Goal: Task Accomplishment & Management: Use online tool/utility

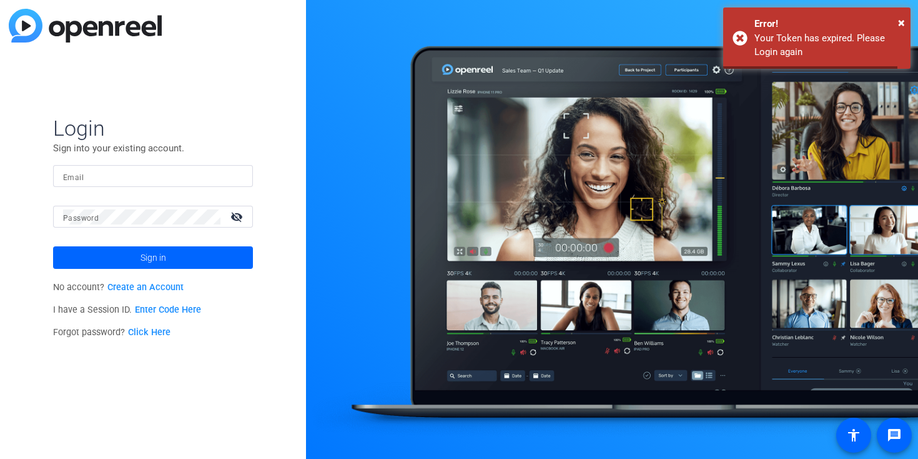
type input "gert-jan.andries@effem.com"
click at [164, 177] on input "gert-jan.andries@effem.com" at bounding box center [153, 176] width 180 height 15
click at [11, 246] on div "Login Sign into your existing account. Email gert-jan.andries@effem.com Passwor…" at bounding box center [153, 229] width 306 height 459
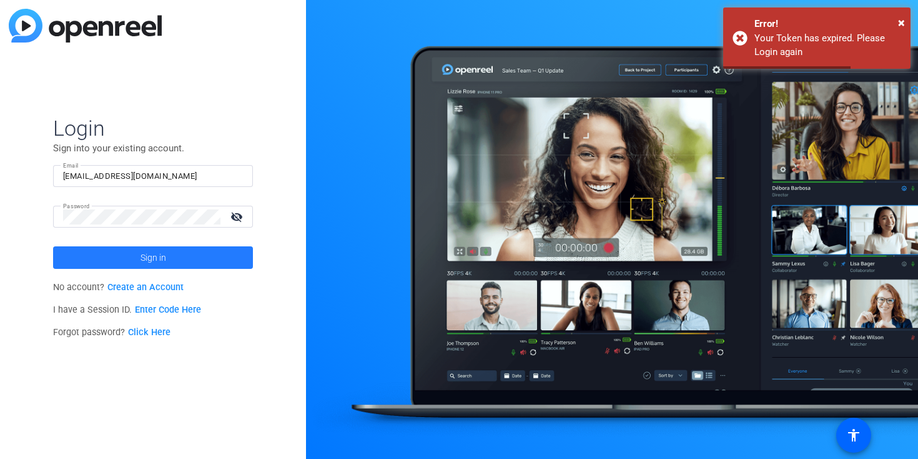
click at [108, 263] on span at bounding box center [153, 257] width 200 height 30
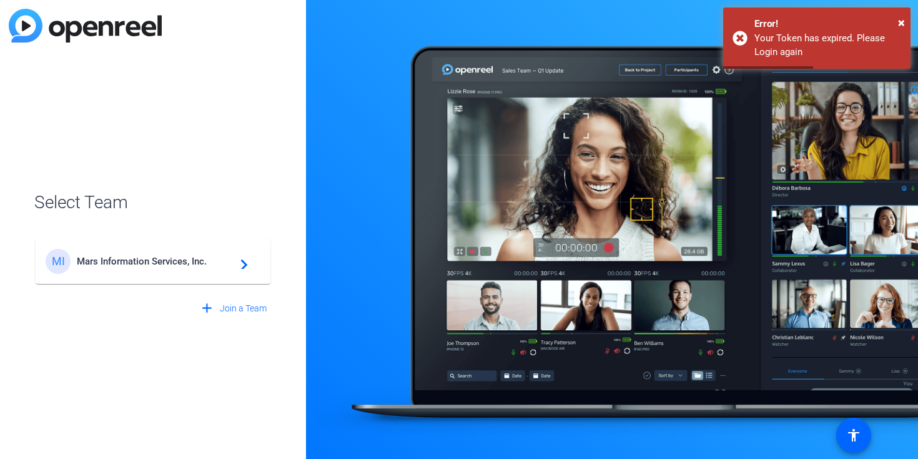
click at [108, 263] on span "Mars Information Services, Inc." at bounding box center [155, 261] width 156 height 11
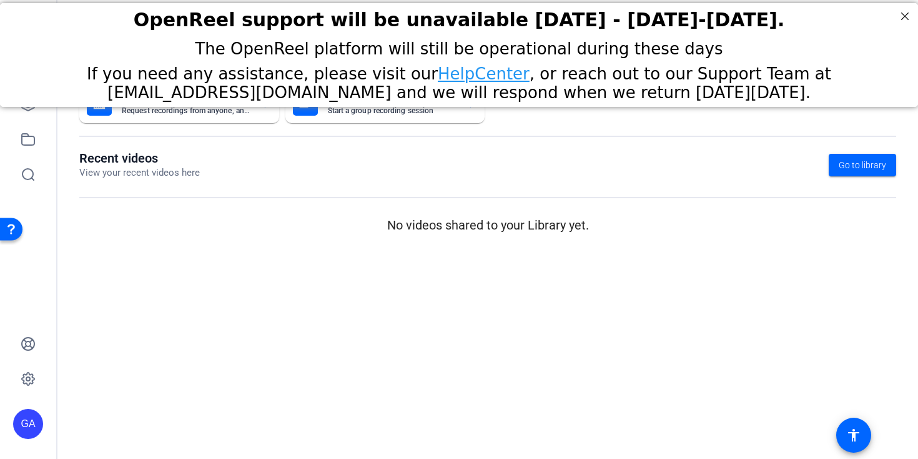
click at [226, 329] on mat-sidenav-content "Dashboard Send A Video Request Request recordings from anyone, anywhere ENTERPR…" at bounding box center [487, 229] width 861 height 459
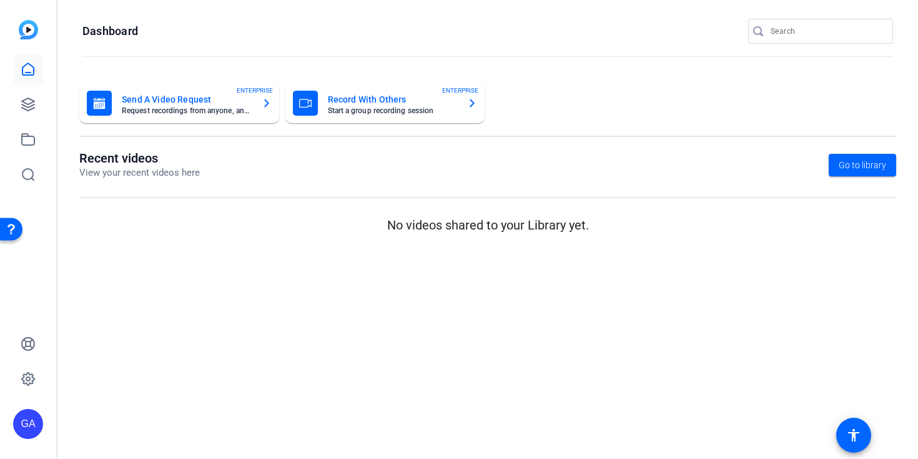
click at [46, 107] on div "GA" at bounding box center [28, 229] width 56 height 459
click at [42, 106] on body "Press Option+1 for screen-reader mode, Option+0 to cancel Accessibility Screen-…" at bounding box center [459, 229] width 918 height 459
click at [21, 109] on icon at bounding box center [28, 104] width 15 height 15
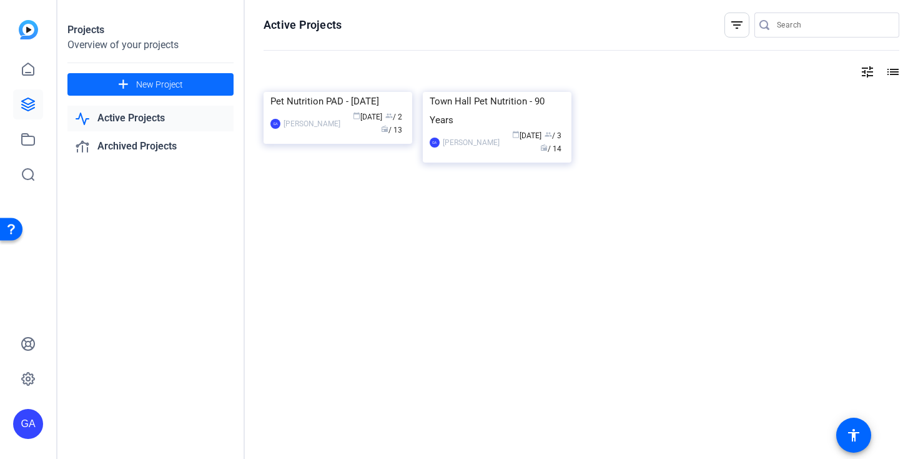
click at [171, 84] on span "New Project" at bounding box center [159, 84] width 47 height 13
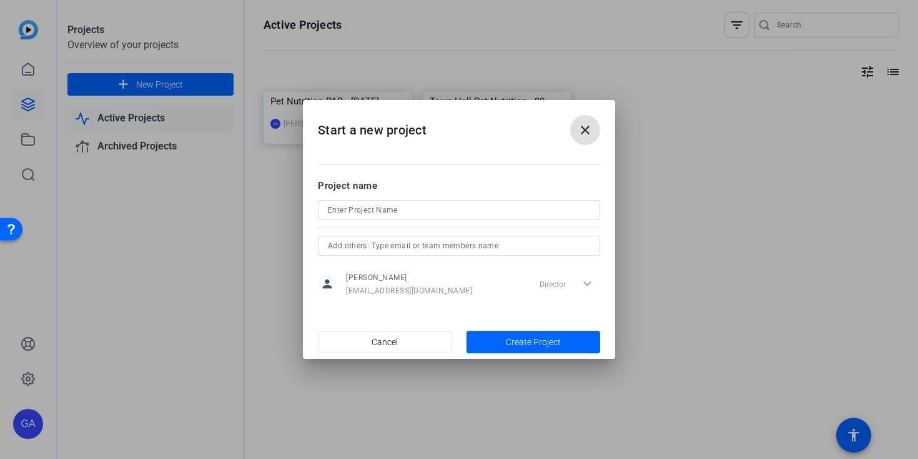
click at [427, 206] on div at bounding box center [459, 210] width 262 height 20
paste input "Carroll, Rankin"
type input "Recording [PERSON_NAME], [PERSON_NAME]"
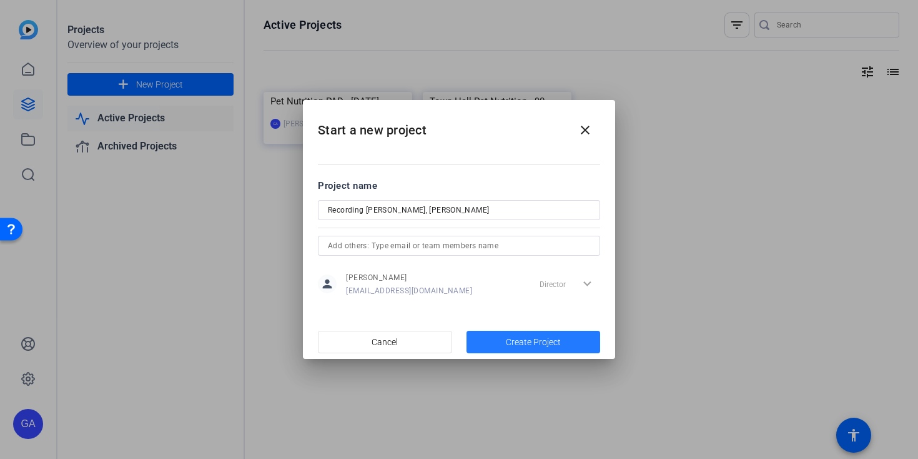
click at [544, 344] on span "Create Project" at bounding box center [533, 342] width 55 height 13
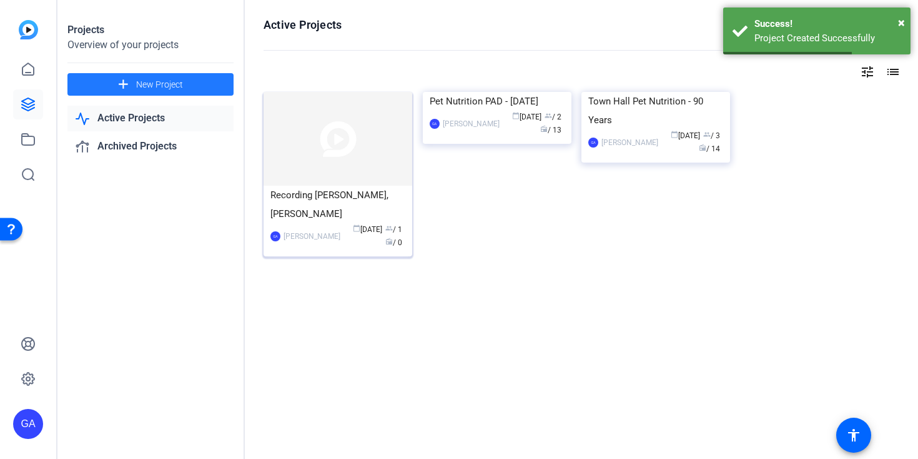
click at [340, 151] on img at bounding box center [338, 139] width 149 height 94
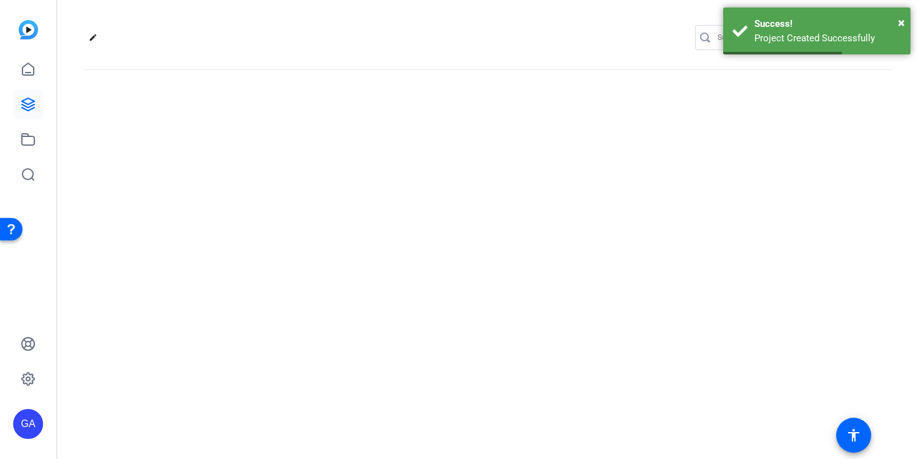
click at [340, 151] on div "edit settings" at bounding box center [487, 229] width 861 height 459
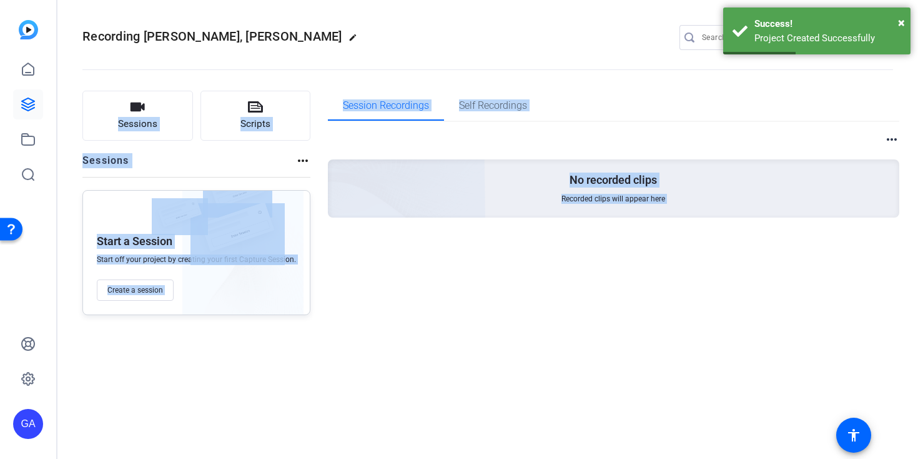
click at [420, 282] on div "Session Recordings Self Recordings more_horiz No recorded clips Recorded clips …" at bounding box center [614, 203] width 572 height 224
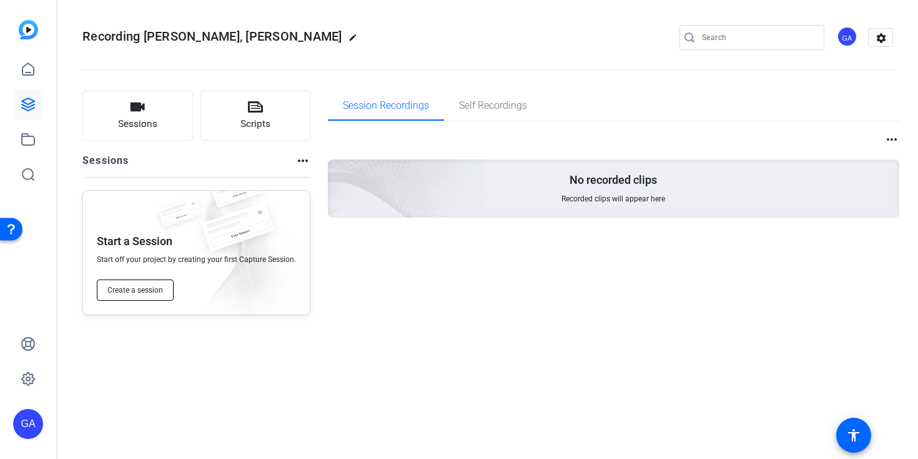
click at [144, 287] on span "Create a session" at bounding box center [135, 290] width 56 height 10
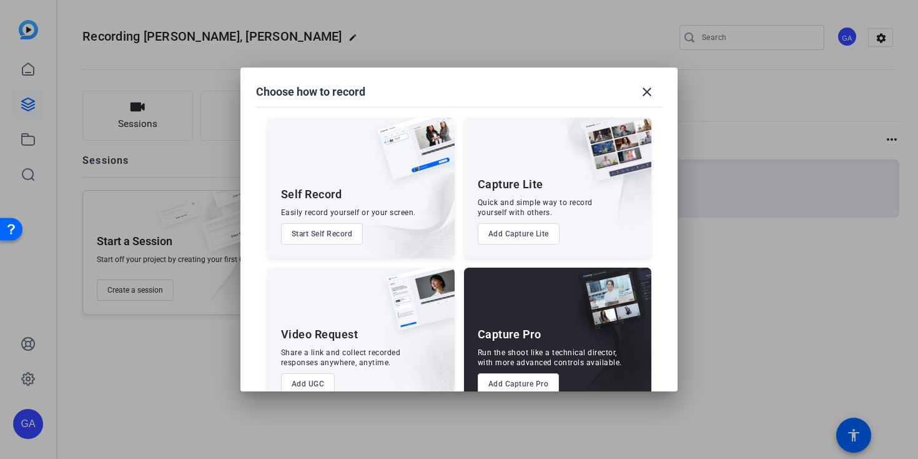
scroll to position [30, 0]
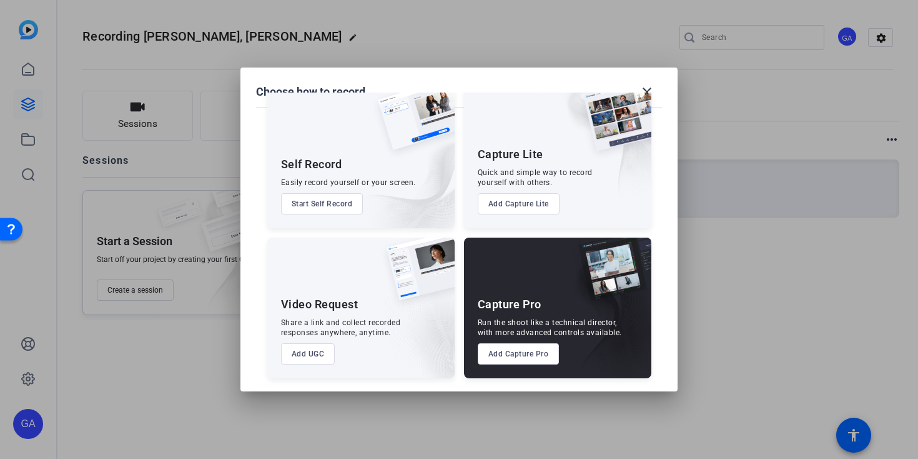
click at [497, 358] on button "Add Capture Pro" at bounding box center [519, 353] width 82 height 21
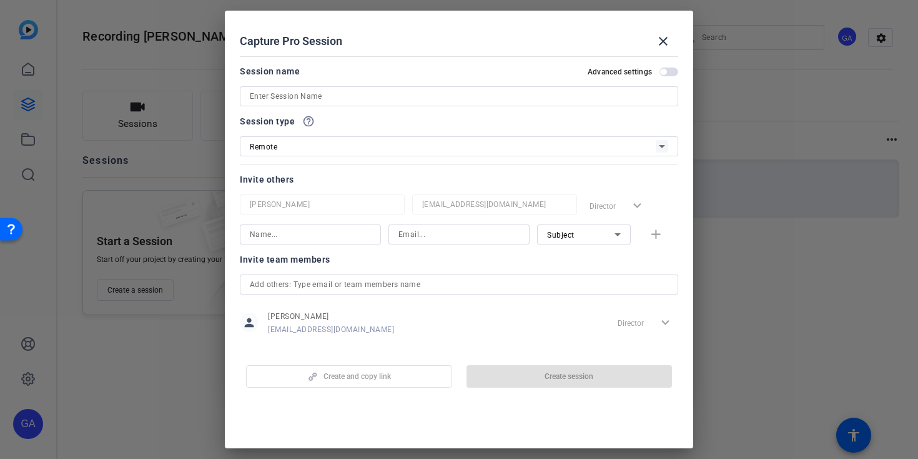
drag, startPoint x: 404, startPoint y: 103, endPoint x: 407, endPoint y: 97, distance: 6.4
click at [406, 99] on div at bounding box center [459, 96] width 419 height 20
click at [407, 97] on input at bounding box center [459, 96] width 419 height 15
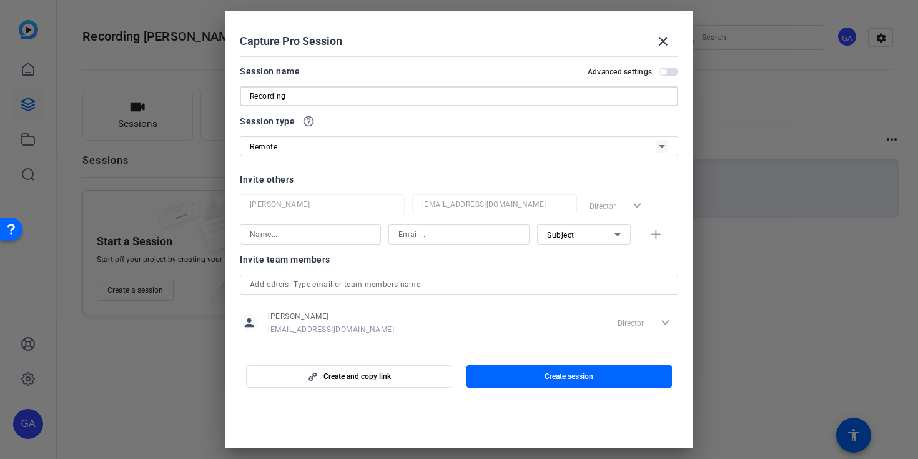
paste input "Carroll, Rankin"
type input "Recording [PERSON_NAME], [PERSON_NAME]"
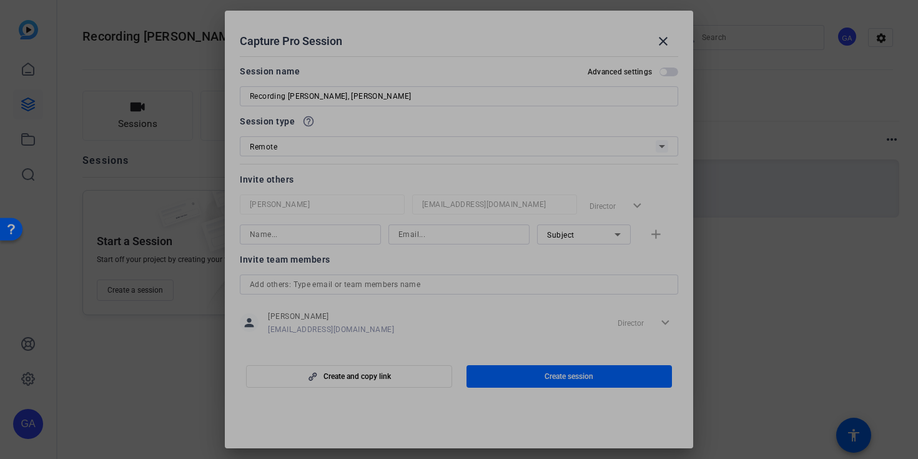
click at [359, 226] on div at bounding box center [310, 234] width 121 height 20
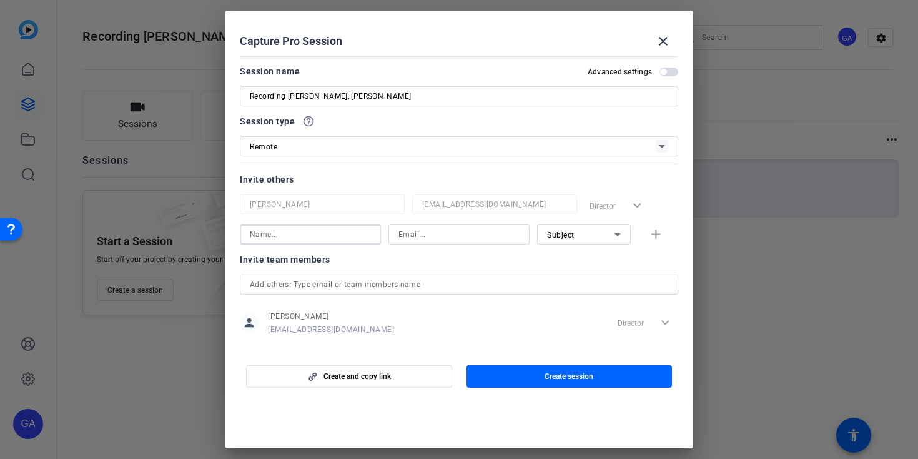
paste input "Carroll, Rankin"
click at [284, 238] on input "Carroll, Rankin" at bounding box center [310, 234] width 121 height 15
click at [407, 239] on input at bounding box center [459, 234] width 121 height 15
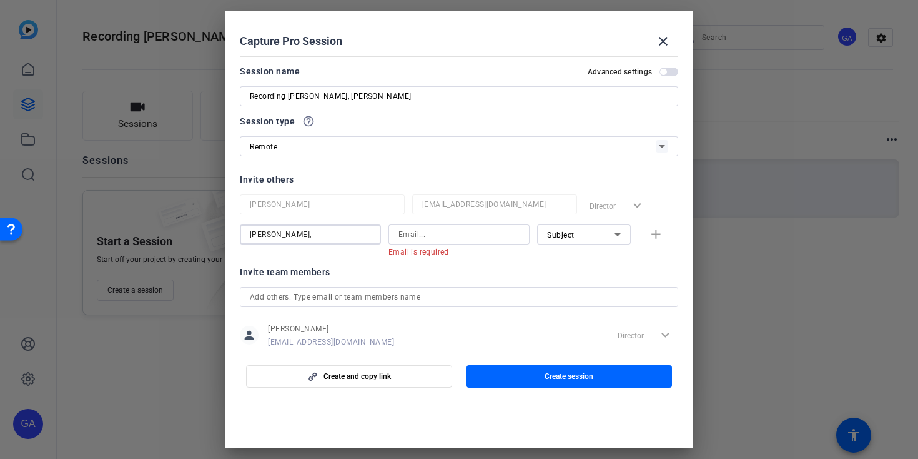
click at [291, 239] on input "Carroll," at bounding box center [310, 234] width 121 height 15
paste input "Rankin"
type input "Rankin Carroll"
click at [422, 229] on input at bounding box center [459, 234] width 121 height 15
paste input "rankin.carroll@effem.com"
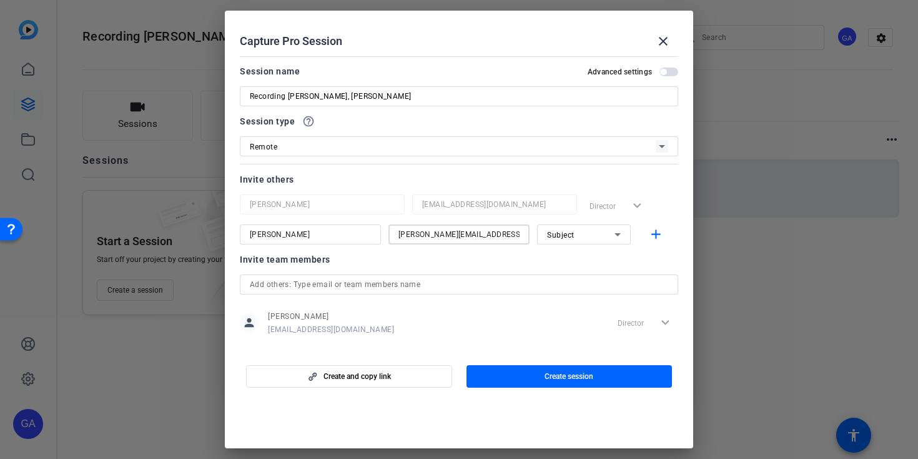
type input "rankin.carroll@effem.com"
click at [574, 252] on div at bounding box center [584, 251] width 94 height 14
click at [536, 382] on span "button" at bounding box center [570, 376] width 206 height 30
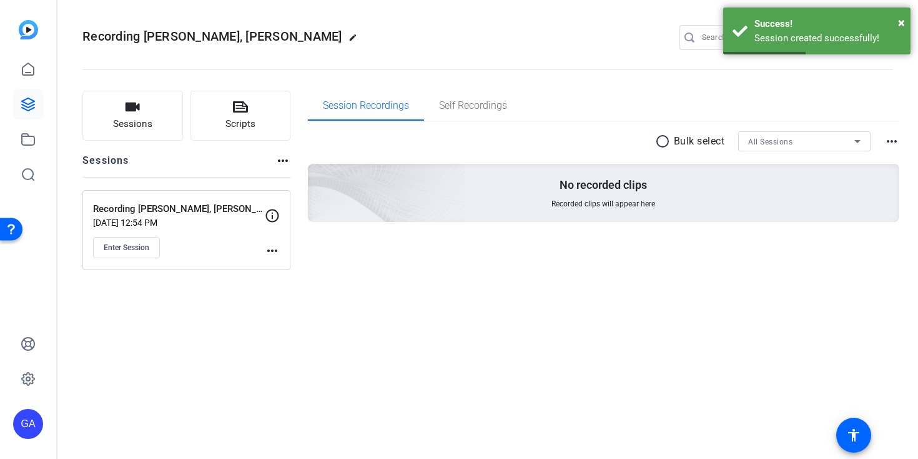
click at [230, 209] on p "Recording [PERSON_NAME], [PERSON_NAME]" at bounding box center [179, 209] width 172 height 14
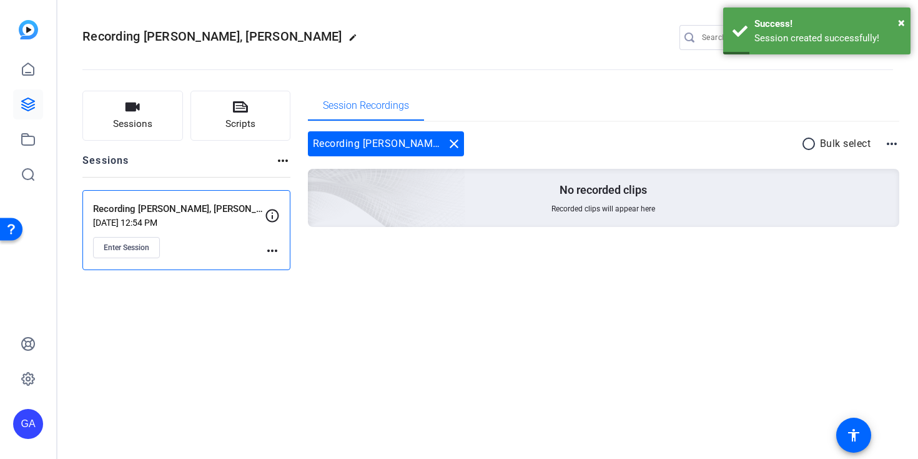
click at [275, 256] on mat-icon "more_horiz" at bounding box center [272, 250] width 15 height 15
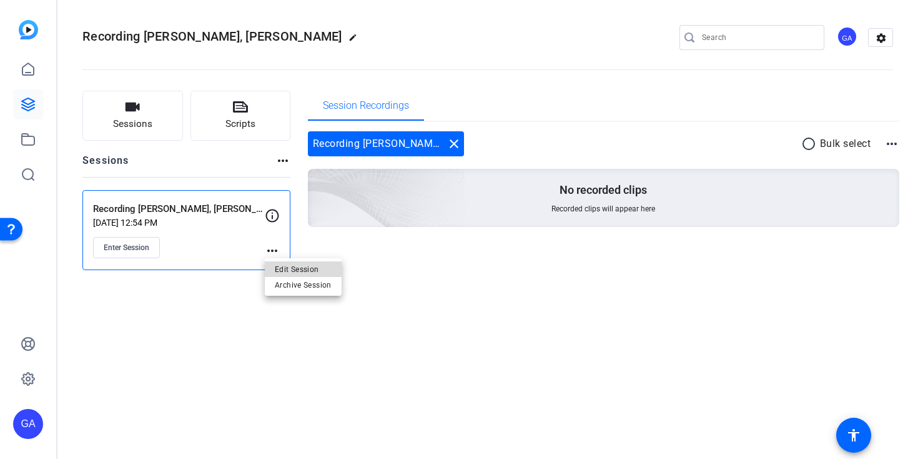
click at [276, 265] on span "Edit Session" at bounding box center [303, 268] width 57 height 15
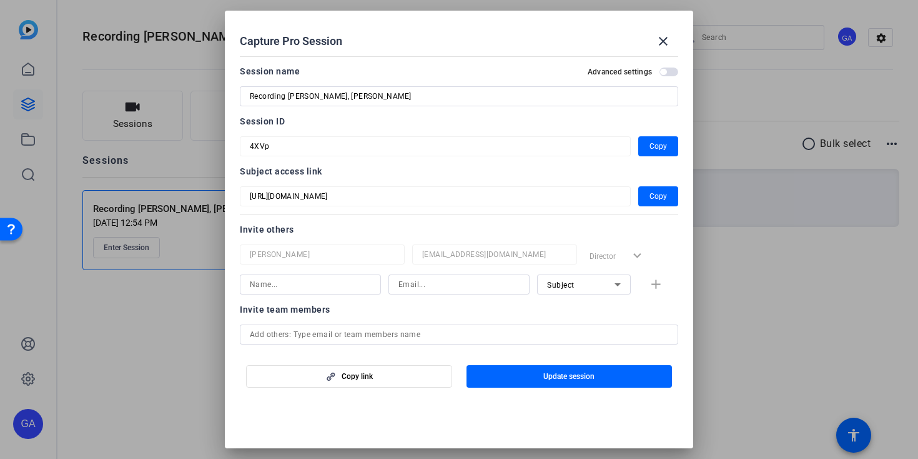
scroll to position [65, 0]
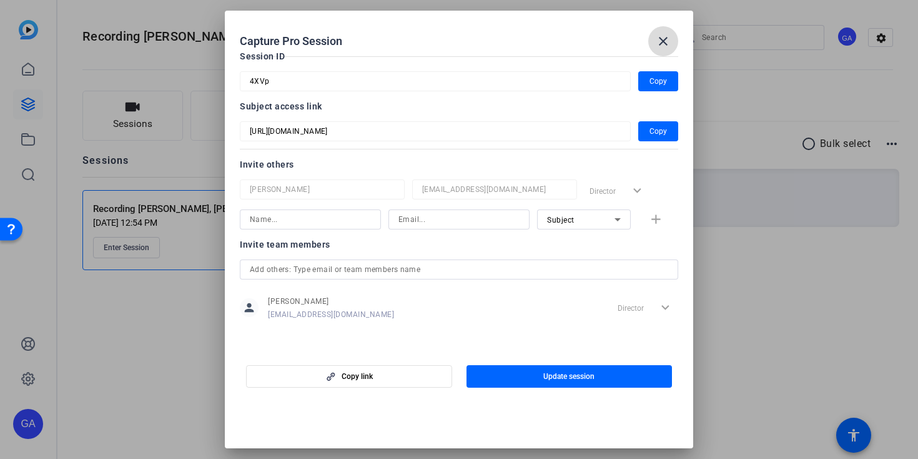
click at [670, 42] on mat-icon "close" at bounding box center [663, 41] width 15 height 15
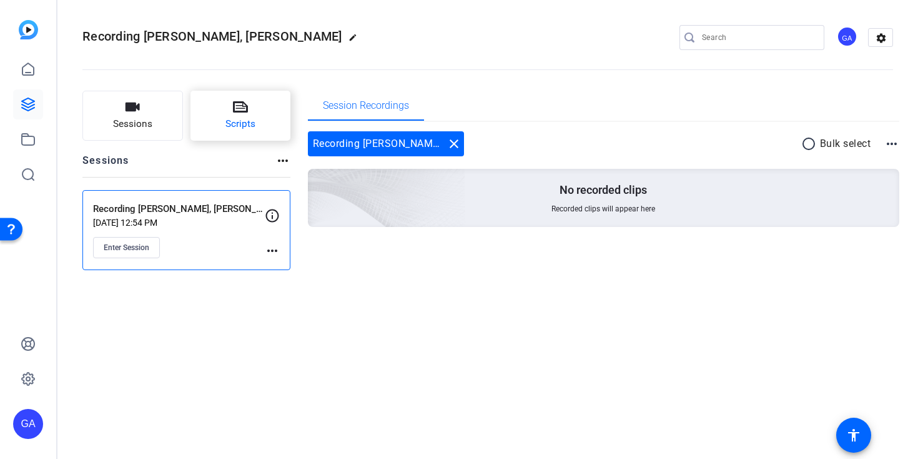
click at [284, 118] on button "Scripts" at bounding box center [241, 116] width 101 height 50
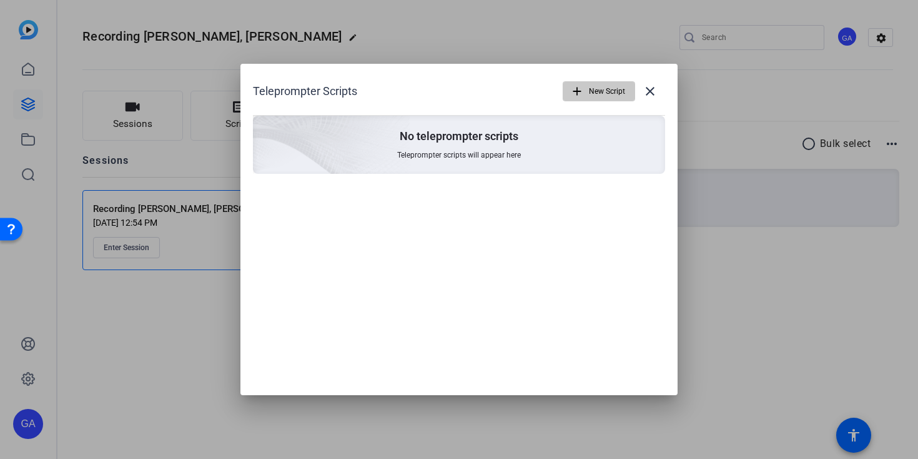
click at [605, 89] on span "New Script" at bounding box center [607, 91] width 36 height 24
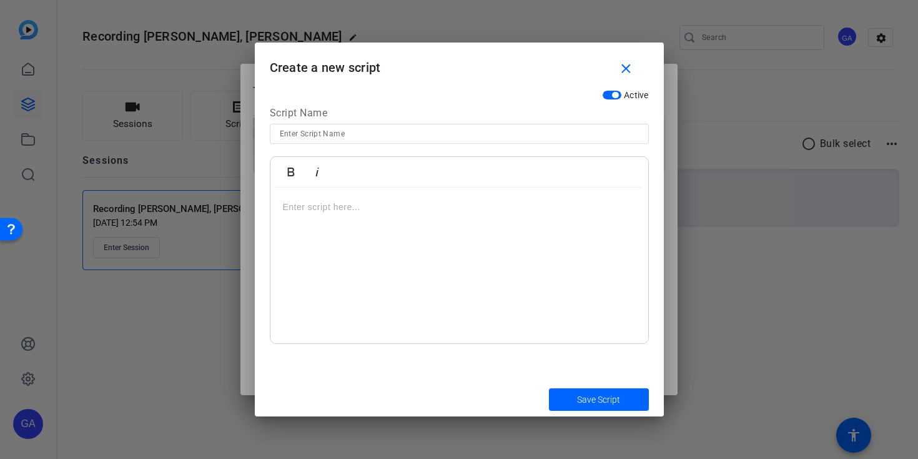
click at [420, 246] on div at bounding box center [460, 265] width 378 height 156
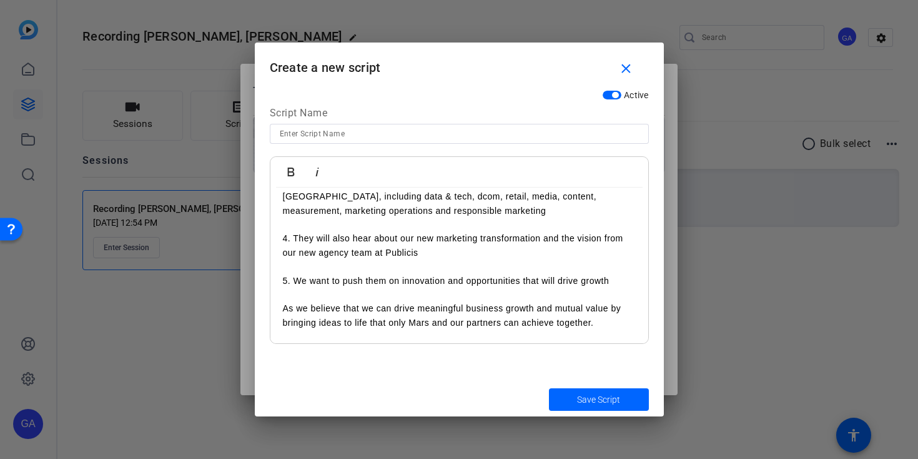
scroll to position [0, 0]
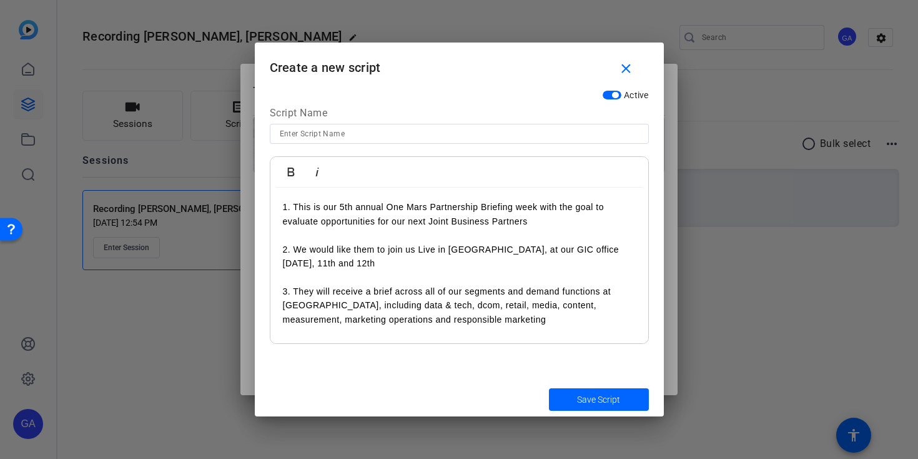
click at [399, 135] on input at bounding box center [459, 133] width 359 height 15
type input "Carroll Rankin Talking Points"
click at [549, 388] on button "Save Script" at bounding box center [599, 399] width 100 height 22
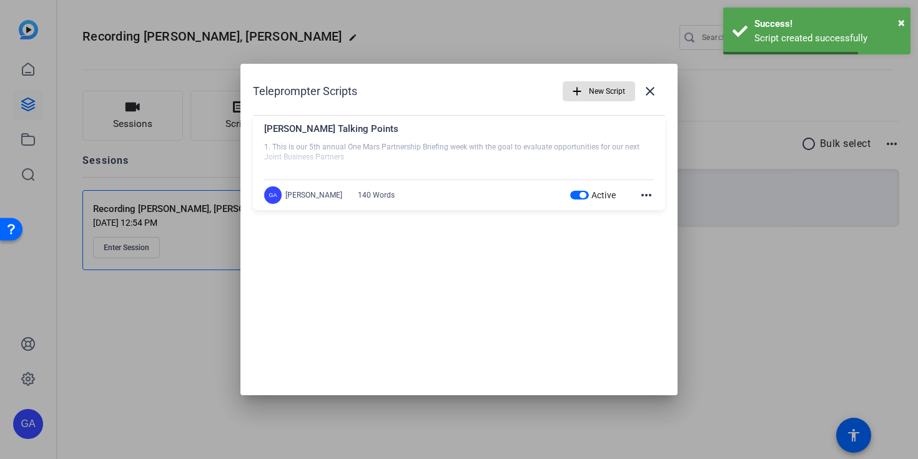
click at [464, 307] on div "Teleprompter Scripts add New Script close Carroll Rankin Talking Points 1. This…" at bounding box center [459, 229] width 437 height 331
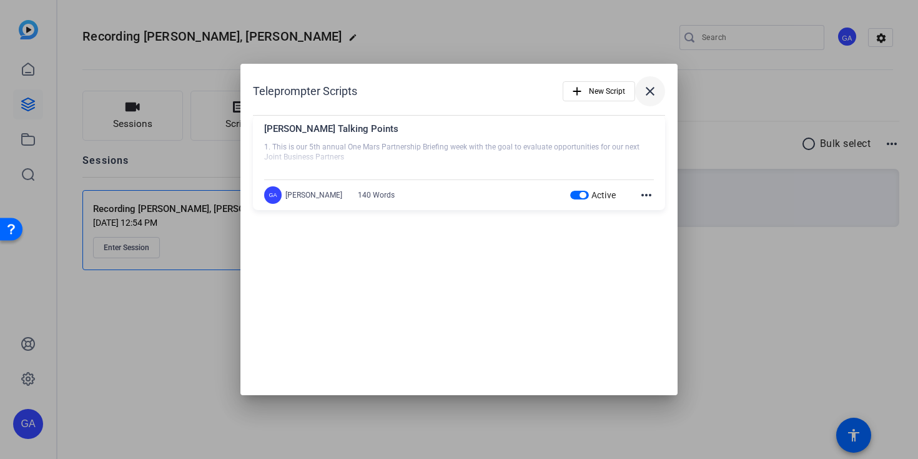
click at [652, 89] on mat-icon "close" at bounding box center [650, 91] width 15 height 15
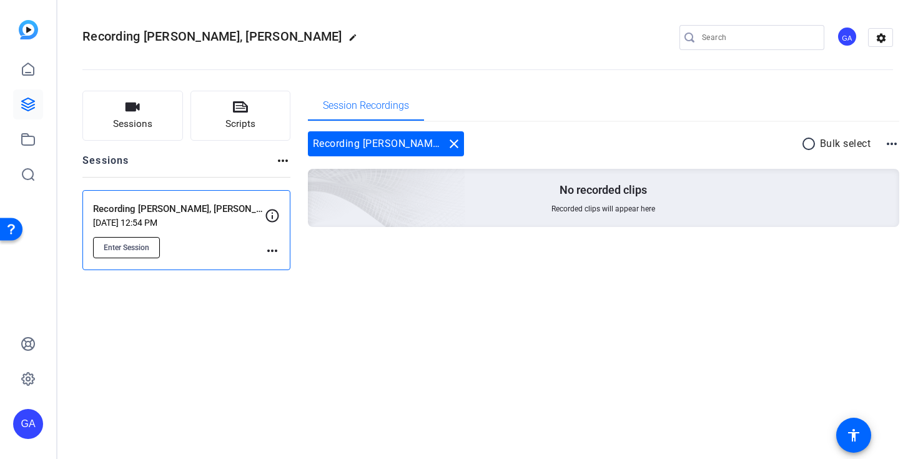
click at [132, 241] on button "Enter Session" at bounding box center [126, 247] width 67 height 21
click at [267, 252] on mat-icon "more_horiz" at bounding box center [272, 250] width 15 height 15
click at [282, 274] on span "Edit Session" at bounding box center [303, 268] width 57 height 15
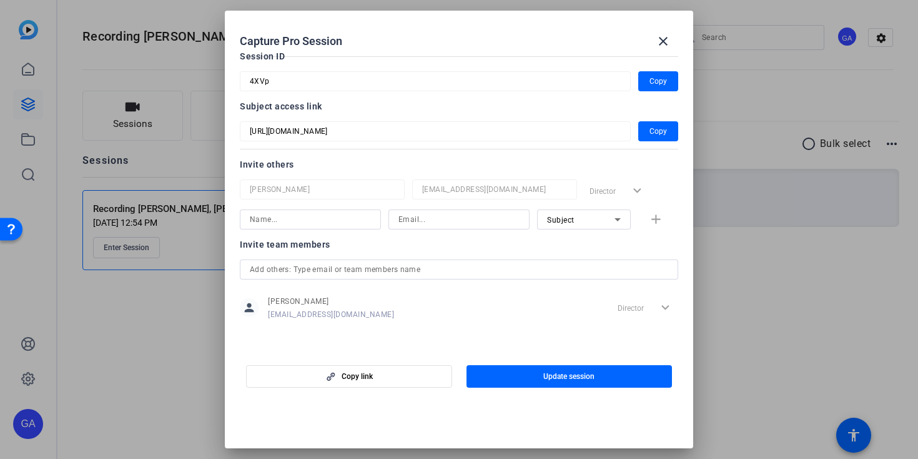
scroll to position [57, 0]
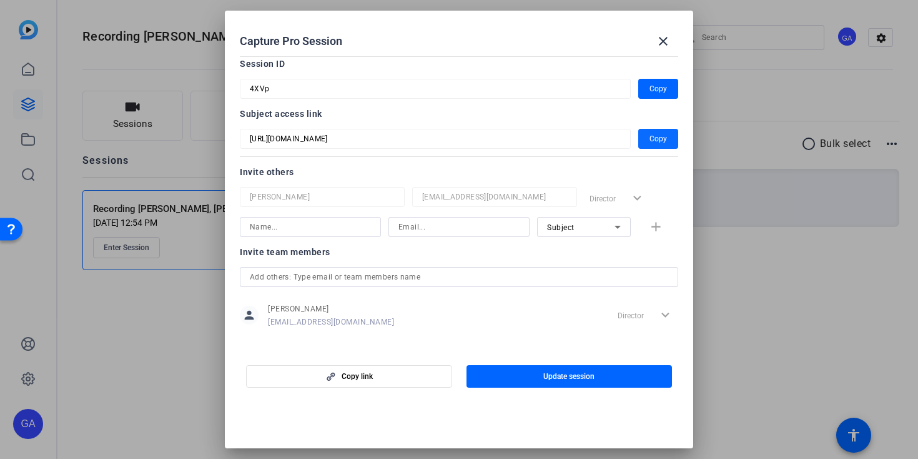
click at [667, 140] on span "button" at bounding box center [659, 139] width 40 height 30
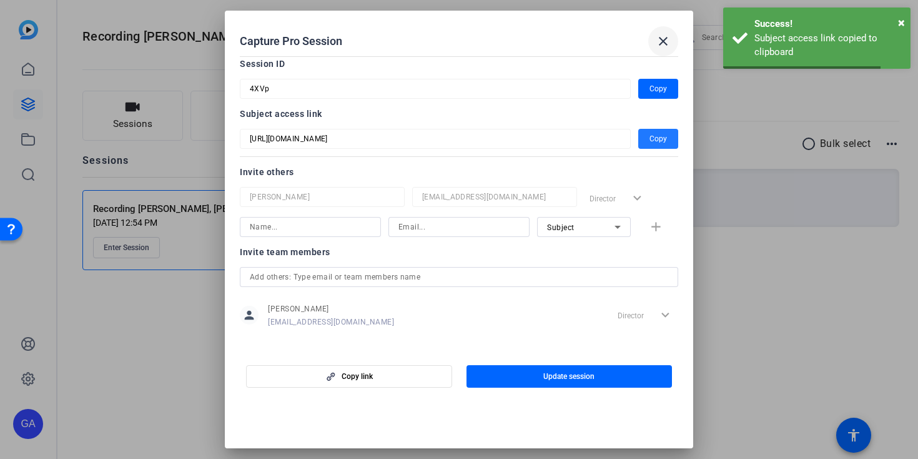
click at [665, 41] on mat-icon "close" at bounding box center [663, 41] width 15 height 15
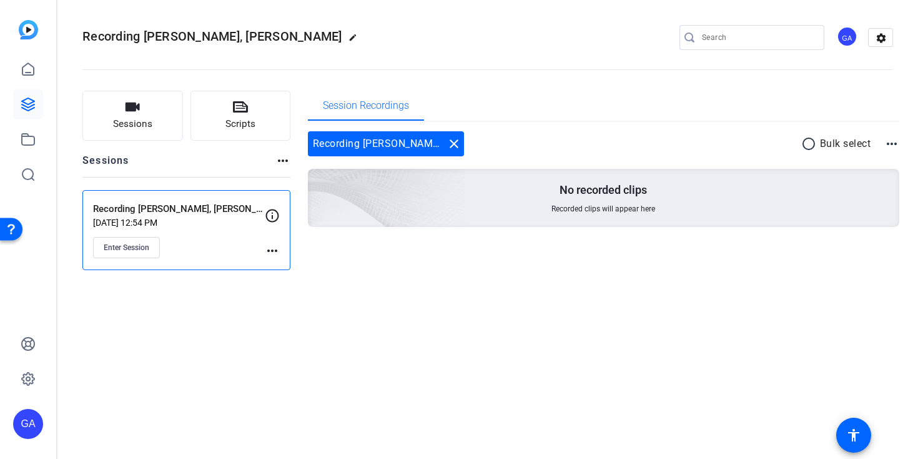
click at [162, 247] on div "Enter Session" at bounding box center [179, 247] width 172 height 21
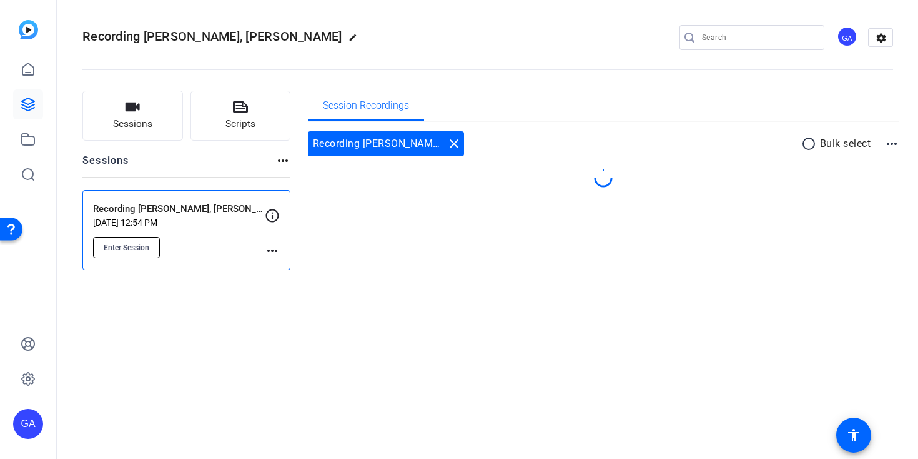
click at [143, 251] on span "Enter Session" at bounding box center [127, 247] width 46 height 10
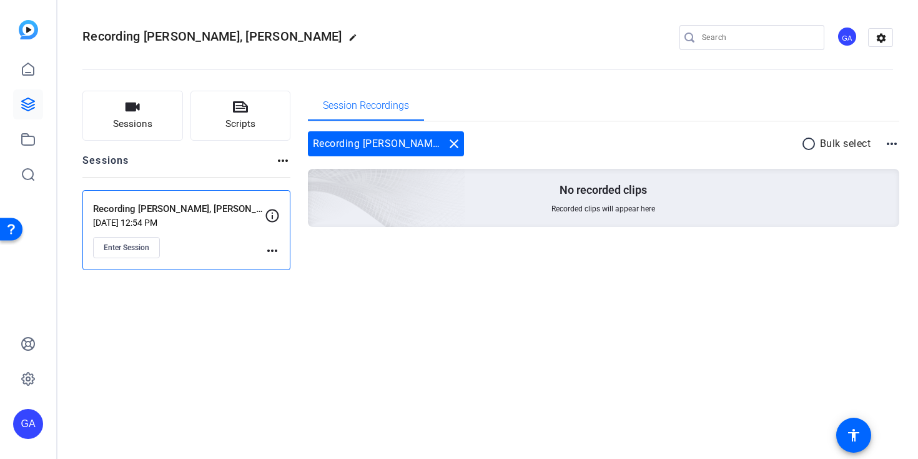
click at [537, 326] on div "Recording Carroll, Rankin edit GA settings Sessions Scripts Sessions more_horiz…" at bounding box center [487, 229] width 861 height 459
click at [279, 244] on div "Recording Carroll, Rankin Oct 15, 2025 @ 12:54 PM Enter Session more_horiz" at bounding box center [186, 230] width 208 height 80
click at [277, 256] on mat-icon "more_horiz" at bounding box center [272, 250] width 15 height 15
drag, startPoint x: 131, startPoint y: 246, endPoint x: 286, endPoint y: 250, distance: 155.6
click at [259, 249] on div at bounding box center [459, 229] width 918 height 459
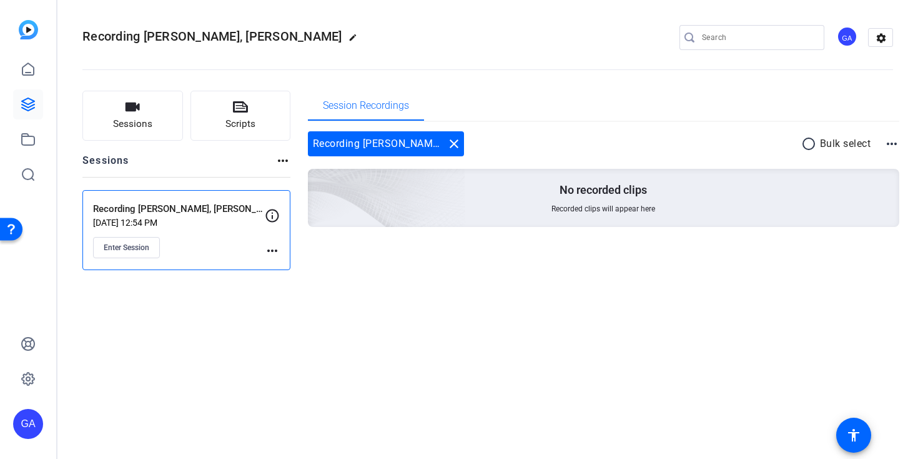
click at [291, 256] on div "Sessions Scripts Sessions more_horiz Recording Carroll, Rankin Oct 15, 2025 @ 1…" at bounding box center [487, 180] width 861 height 211
click at [267, 252] on mat-icon "more_horiz" at bounding box center [272, 250] width 15 height 15
click at [299, 271] on span "Edit Session" at bounding box center [303, 268] width 57 height 15
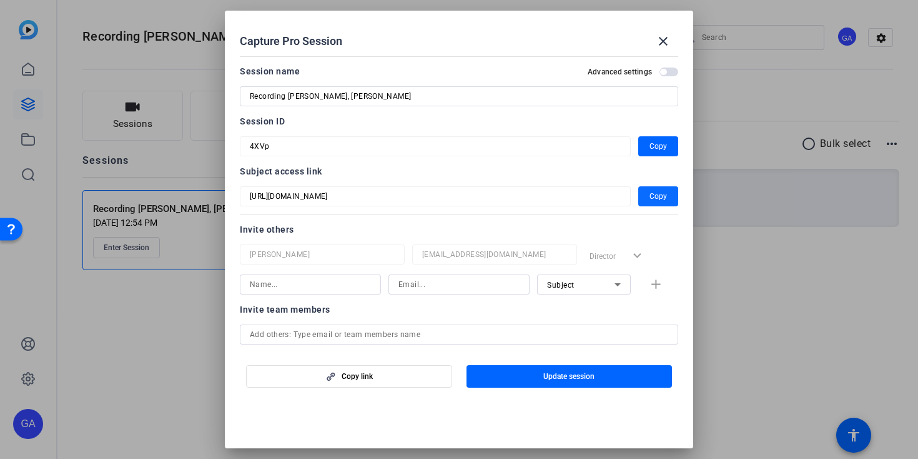
click at [659, 208] on span "button" at bounding box center [659, 196] width 40 height 30
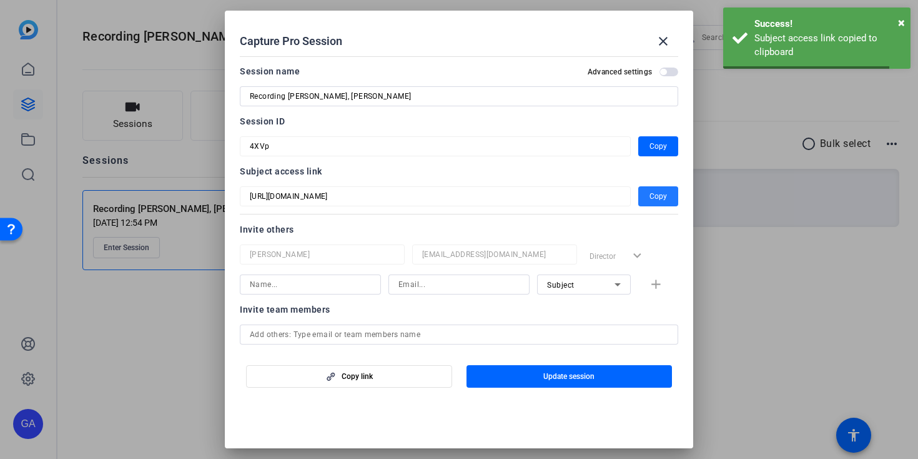
click at [764, 302] on div at bounding box center [459, 229] width 918 height 459
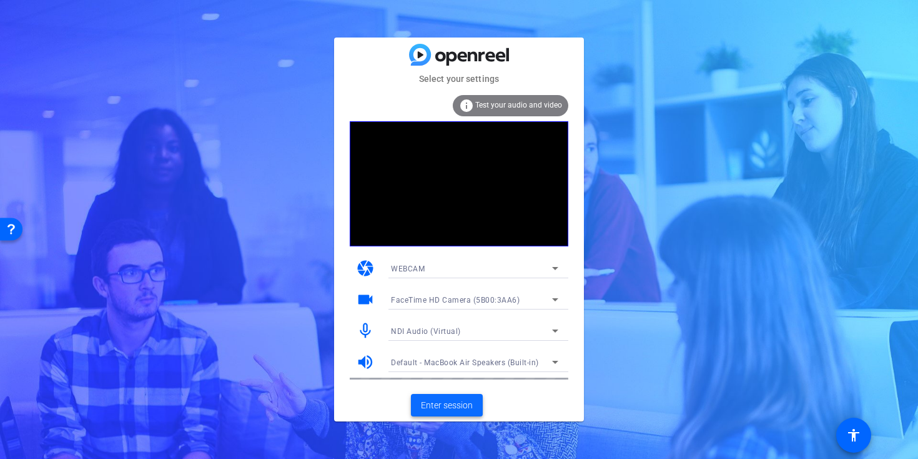
click at [442, 399] on span "Enter session" at bounding box center [447, 405] width 52 height 13
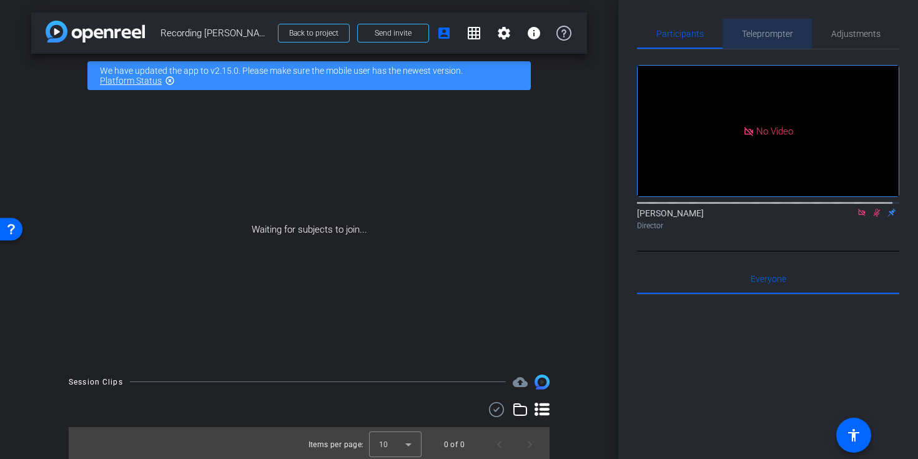
click at [788, 45] on span "Teleprompter" at bounding box center [767, 34] width 51 height 30
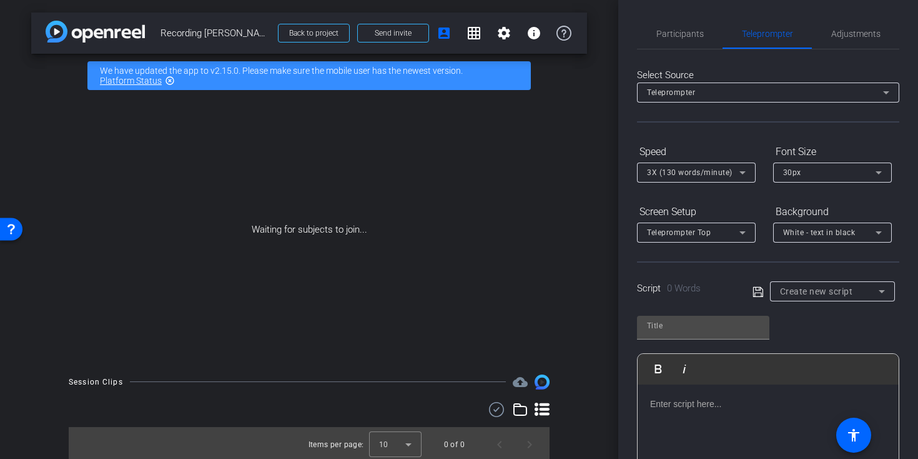
click at [799, 297] on div "Create new script" at bounding box center [829, 291] width 99 height 15
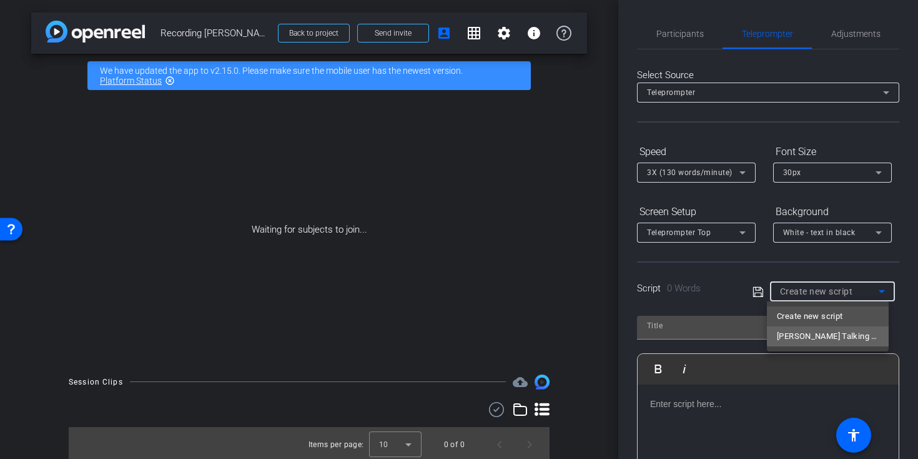
click at [845, 327] on mat-option "Carroll Rankin Talking Points" at bounding box center [828, 336] width 122 height 20
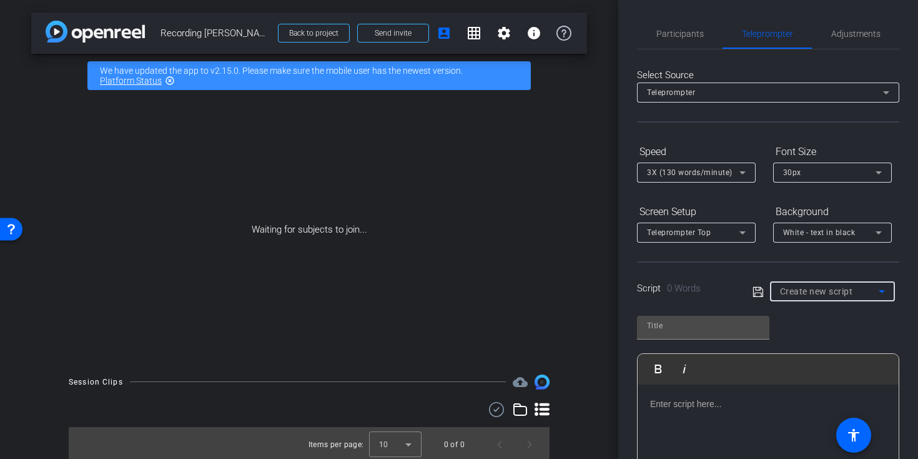
type input "Carroll Rankin Talking Points"
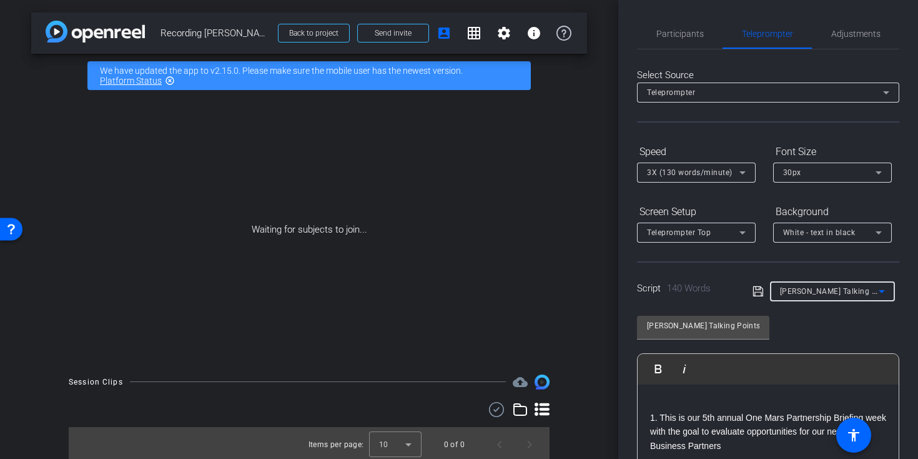
click at [697, 397] on p at bounding box center [768, 404] width 236 height 14
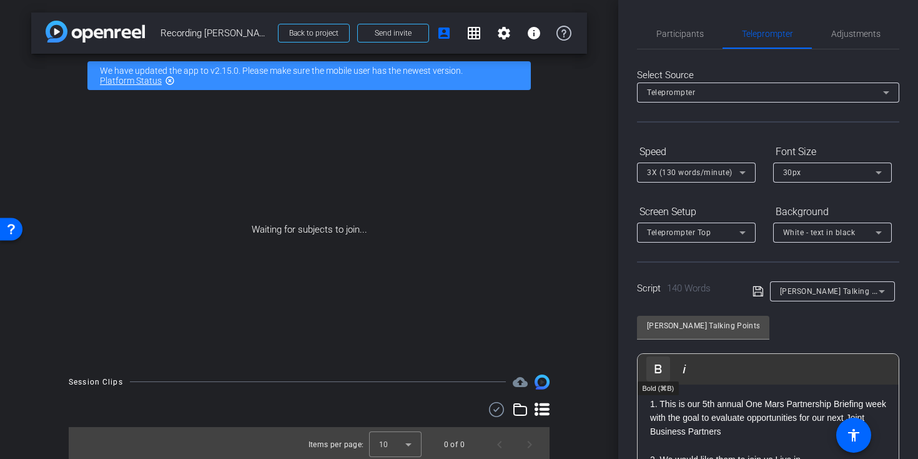
scroll to position [155, 0]
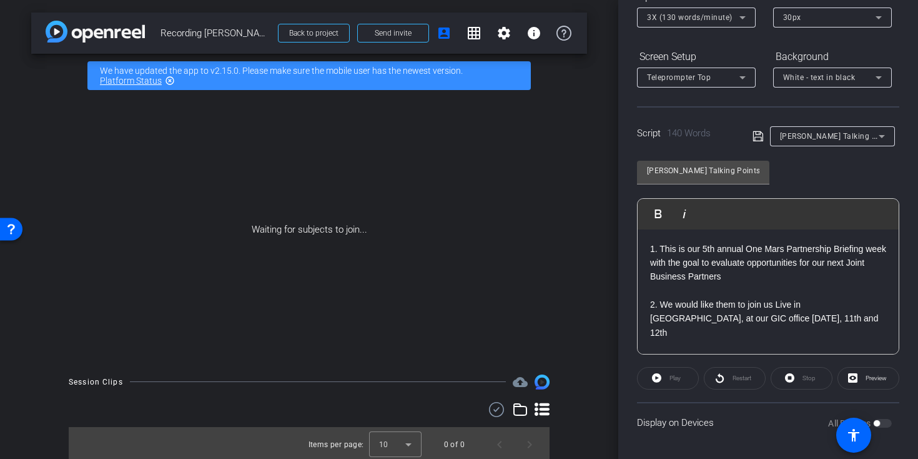
click at [683, 377] on div "Play" at bounding box center [668, 378] width 62 height 22
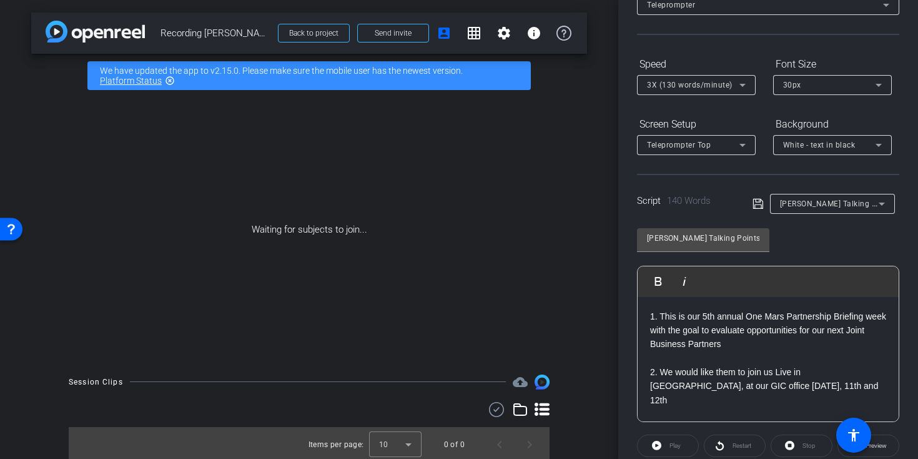
scroll to position [0, 0]
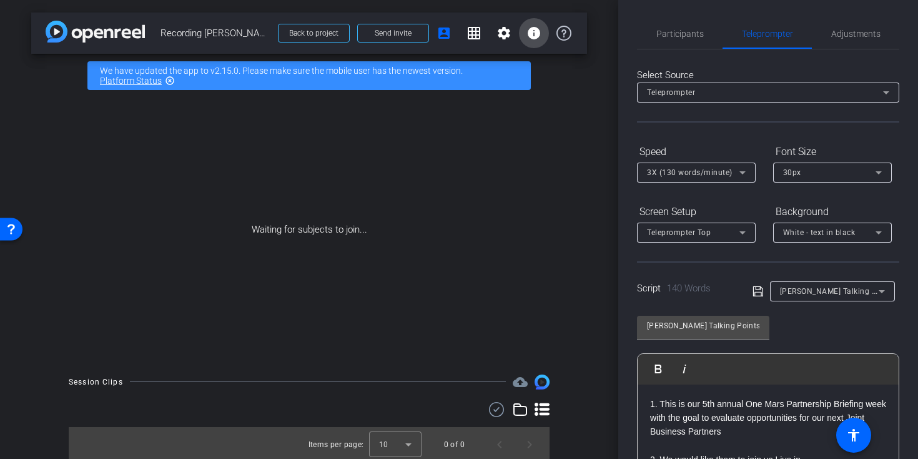
click at [532, 34] on mat-icon "info" at bounding box center [534, 33] width 15 height 15
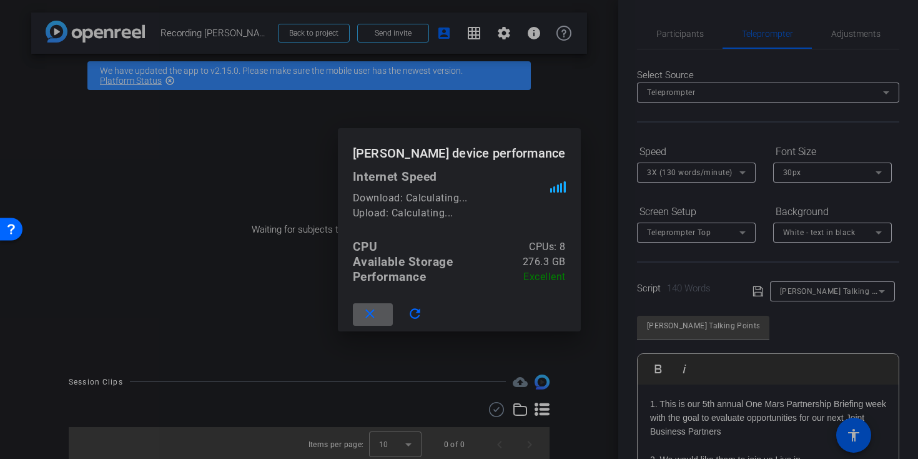
click at [359, 316] on span at bounding box center [373, 314] width 40 height 30
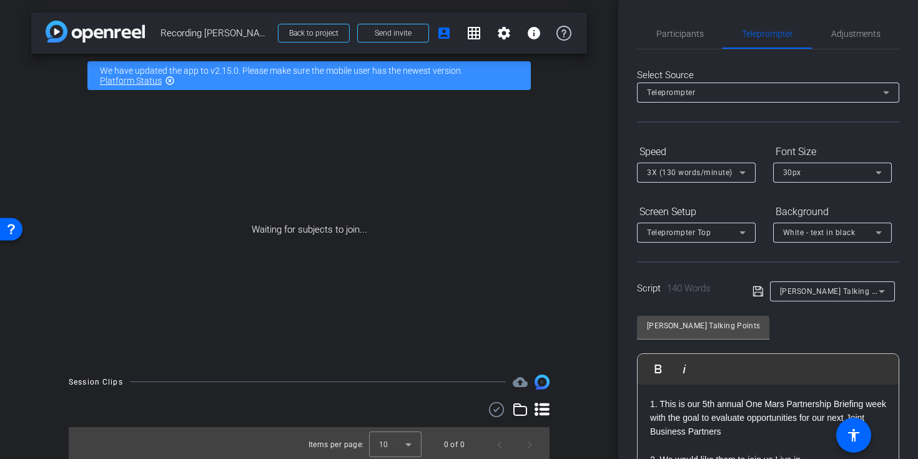
click at [171, 78] on mat-icon "highlight_off" at bounding box center [170, 81] width 10 height 10
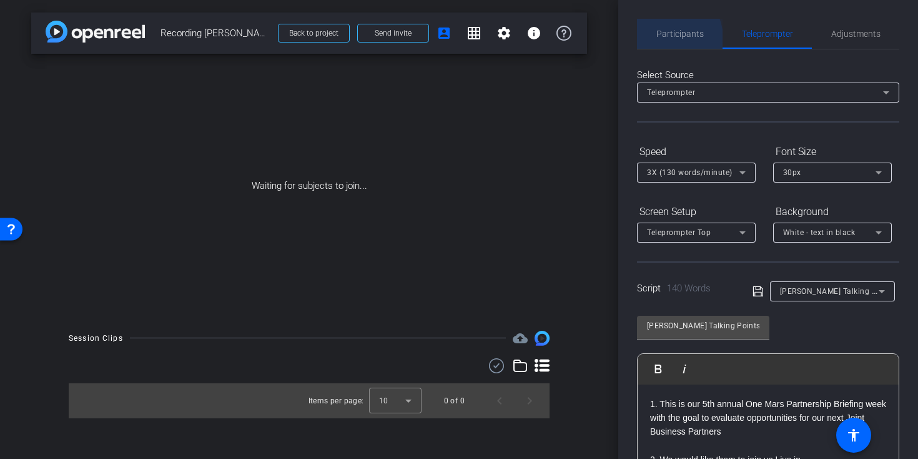
click at [650, 43] on div "Participants" at bounding box center [680, 34] width 86 height 30
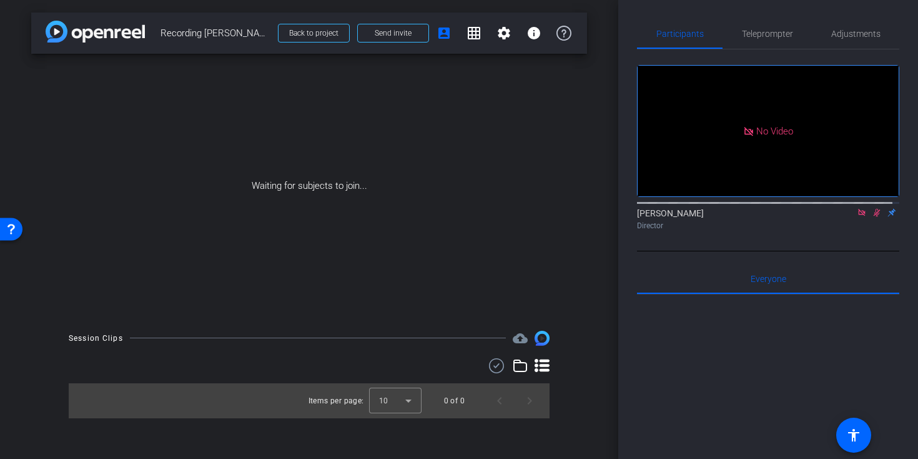
click at [753, 17] on div "Participants Teleprompter Adjustments No Video Gert-Jan Andries Director Everyo…" at bounding box center [769, 229] width 300 height 459
click at [742, 27] on span "Teleprompter" at bounding box center [767, 34] width 51 height 30
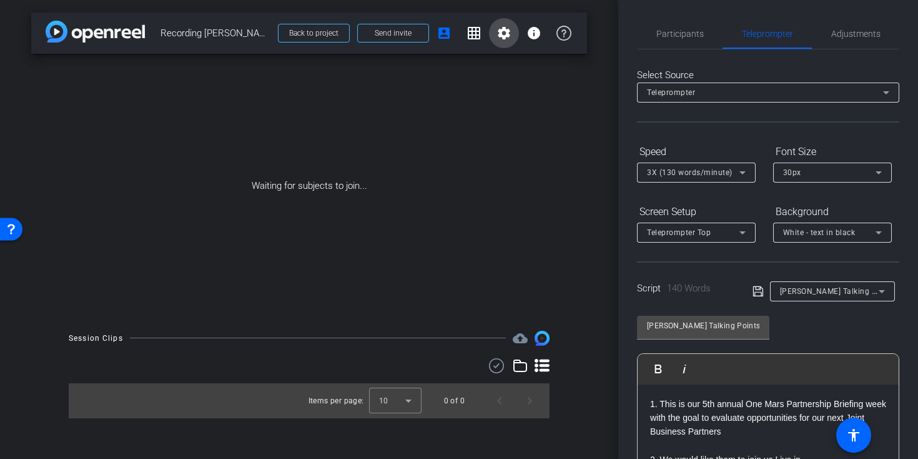
click at [506, 34] on mat-icon "settings" at bounding box center [504, 33] width 15 height 15
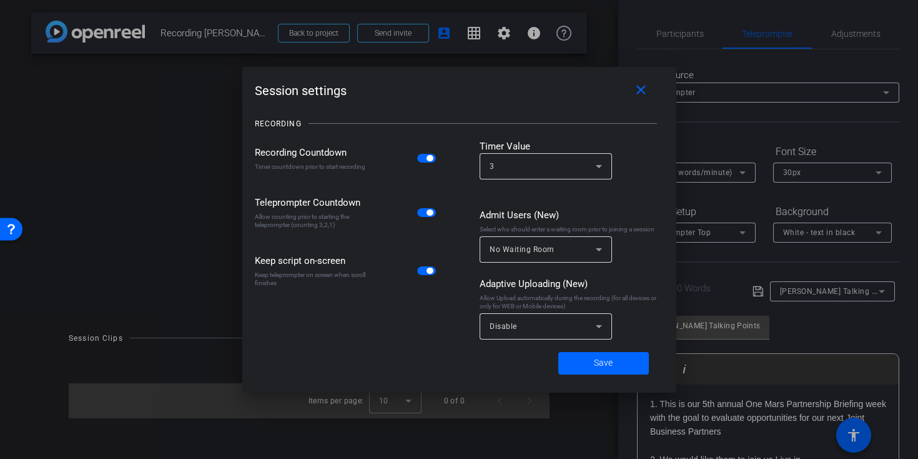
click at [665, 89] on div "Session settings close RECORDING Recording Countdown Timer countdown prior to s…" at bounding box center [459, 230] width 434 height 326
click at [637, 92] on mat-icon "close" at bounding box center [642, 90] width 16 height 16
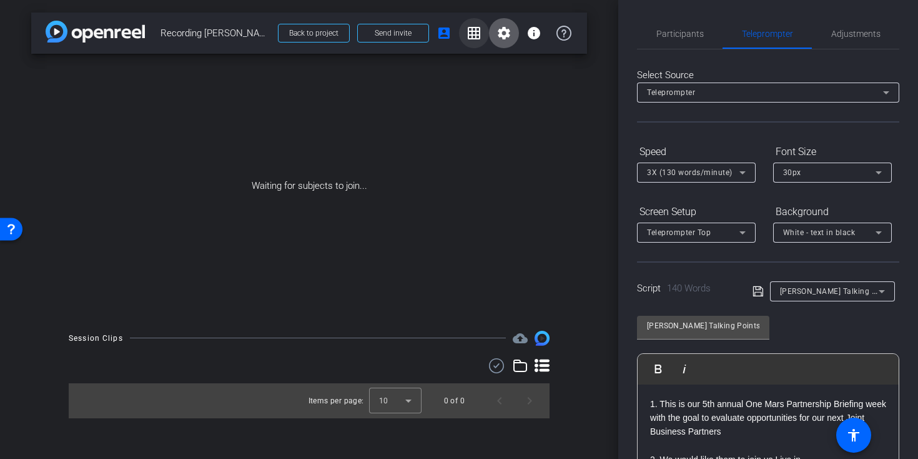
click at [471, 36] on mat-icon "grid_on" at bounding box center [474, 33] width 15 height 15
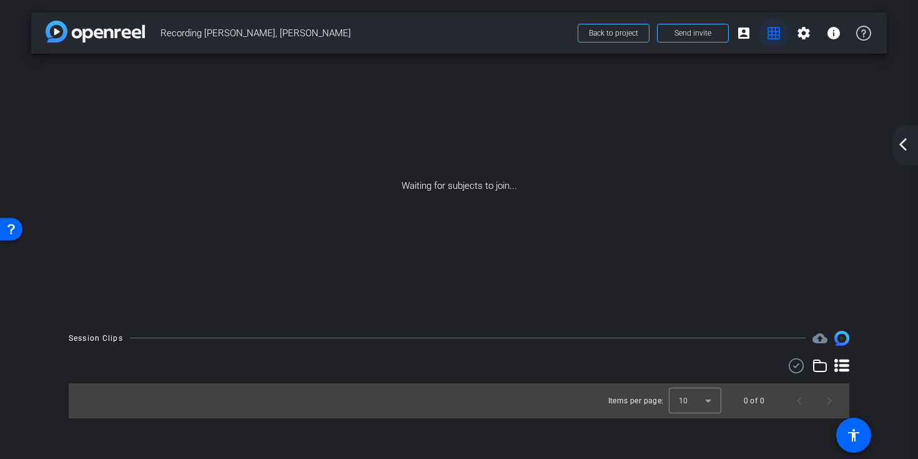
click at [777, 32] on mat-icon "grid_on" at bounding box center [774, 33] width 15 height 15
click at [795, 32] on span at bounding box center [804, 33] width 30 height 30
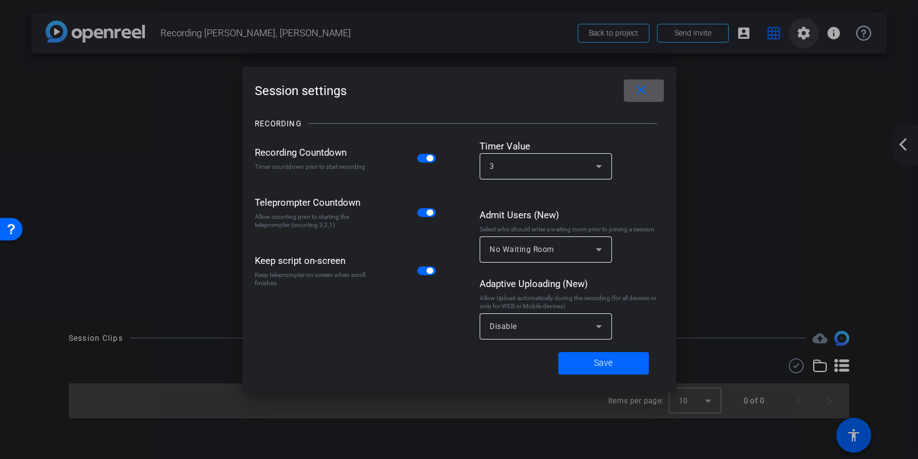
click at [795, 32] on div at bounding box center [459, 229] width 918 height 459
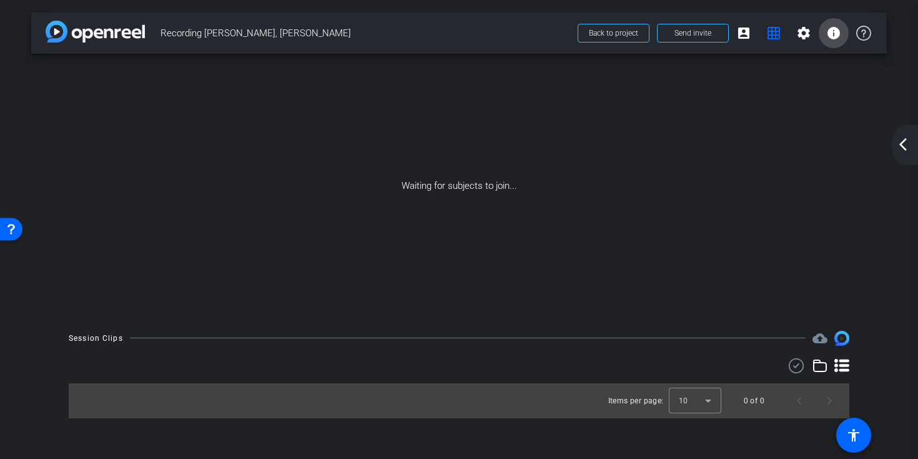
click at [837, 44] on span at bounding box center [834, 33] width 30 height 30
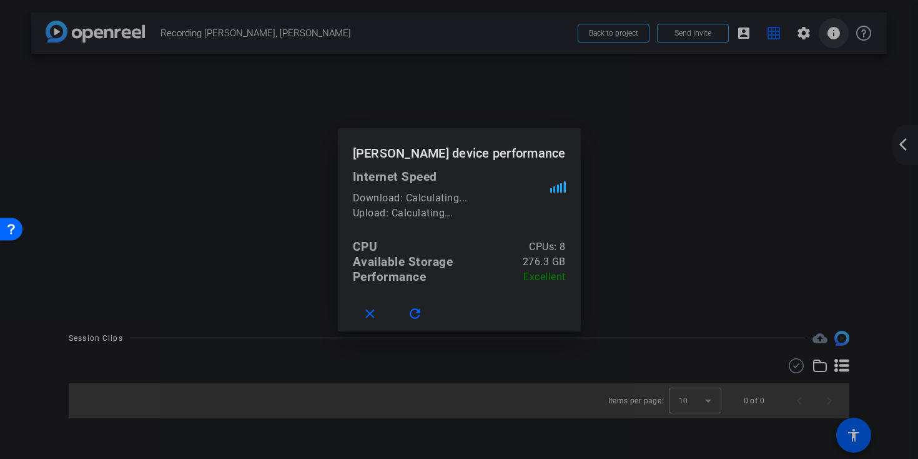
click at [837, 44] on div at bounding box center [459, 229] width 918 height 459
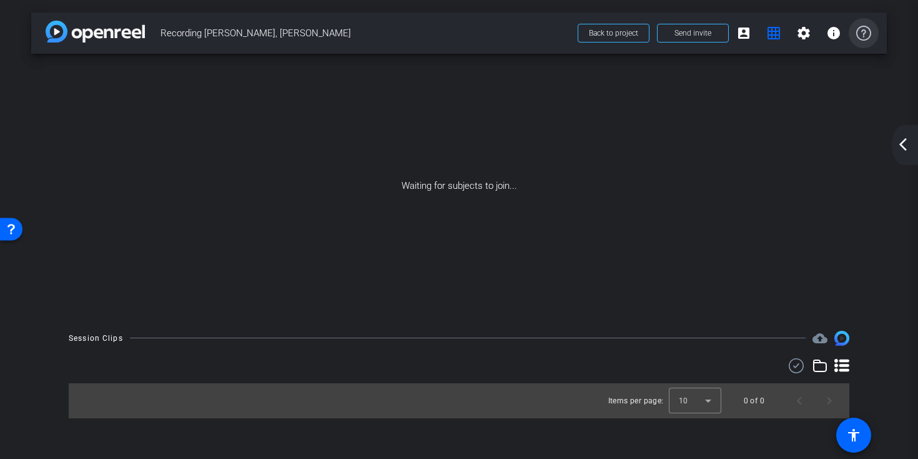
click at [853, 36] on span at bounding box center [864, 33] width 30 height 30
click at [911, 140] on div "arrow_back_ios_new arrow_forward_ios" at bounding box center [905, 145] width 26 height 40
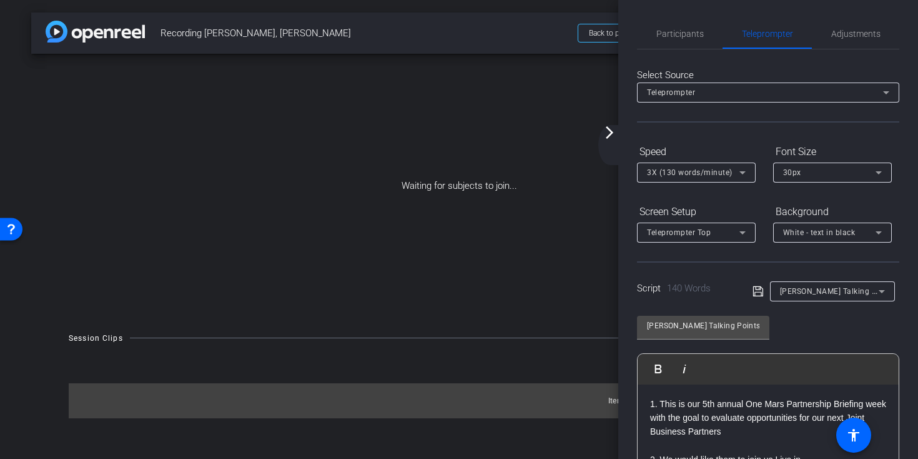
click at [590, 407] on div "Items per page: 10 0 of 0" at bounding box center [459, 400] width 781 height 35
click at [686, 26] on span "Participants" at bounding box center [680, 34] width 47 height 30
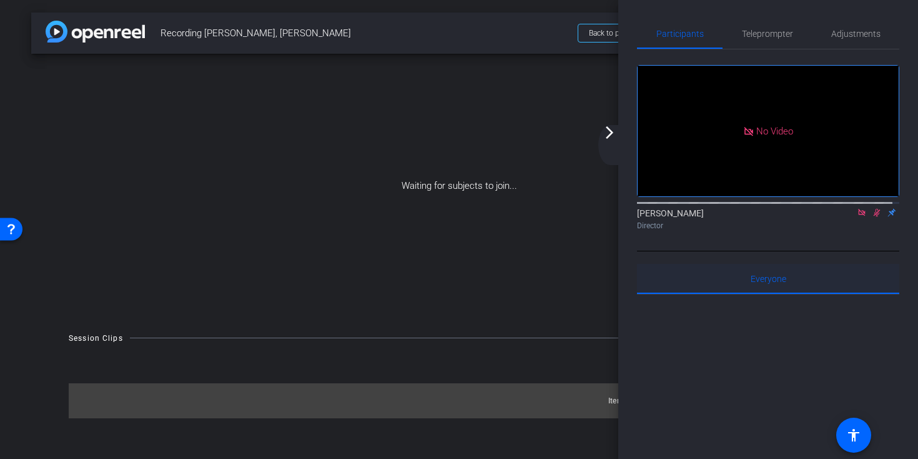
click at [775, 274] on span "Everyone 0" at bounding box center [769, 278] width 36 height 9
click at [852, 447] on span at bounding box center [854, 435] width 30 height 30
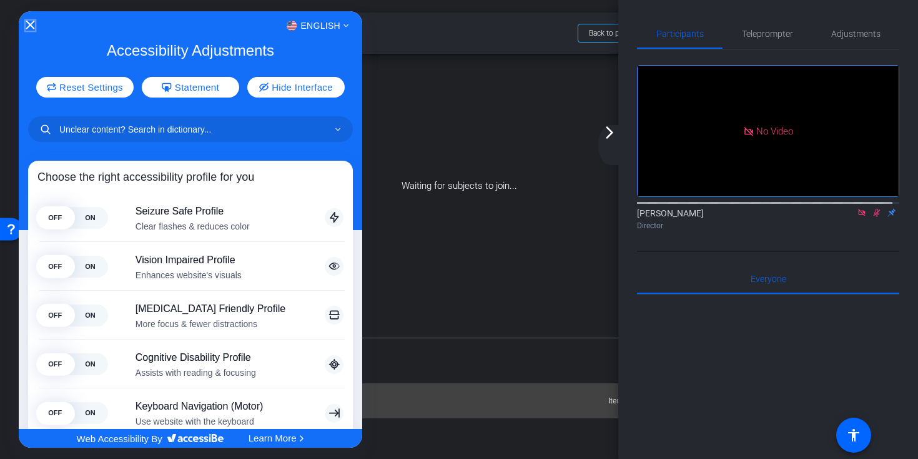
click at [32, 24] on icon "Close Accessibility Interface" at bounding box center [30, 25] width 9 height 9
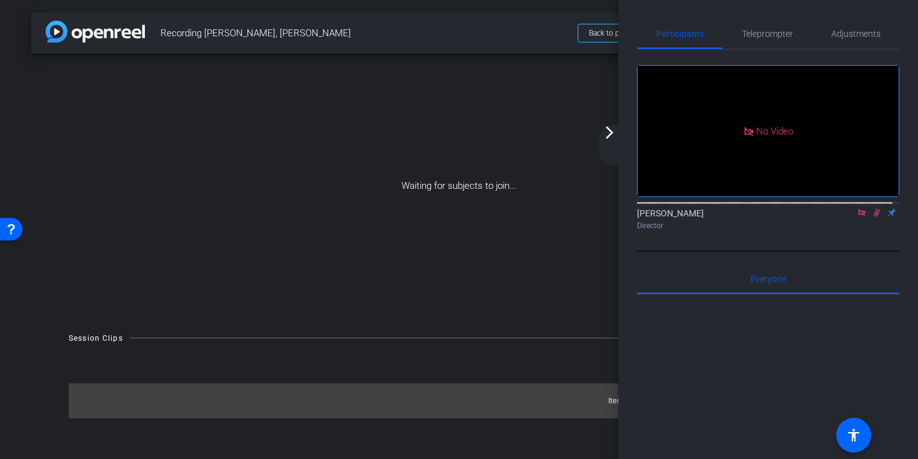
click at [144, 34] on img at bounding box center [95, 32] width 99 height 22
click at [616, 138] on mat-icon "arrow_forward_ios" at bounding box center [609, 132] width 15 height 15
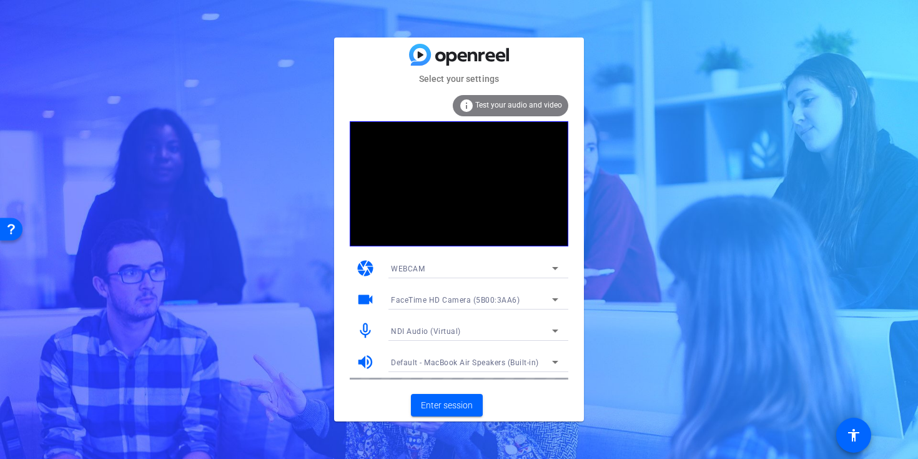
click at [486, 341] on div at bounding box center [474, 348] width 187 height 14
click at [487, 337] on div "NDI Audio (Virtual)" at bounding box center [471, 331] width 161 height 16
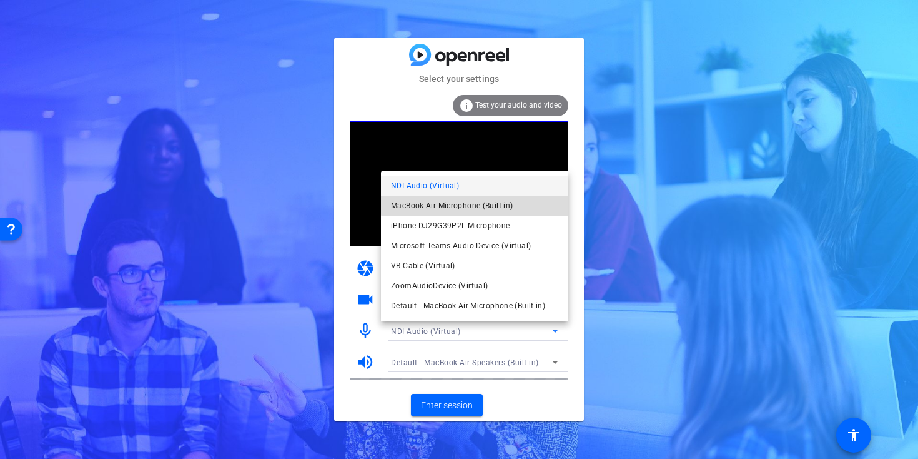
click at [483, 203] on span "MacBook Air Microphone (Built-in)" at bounding box center [452, 205] width 122 height 15
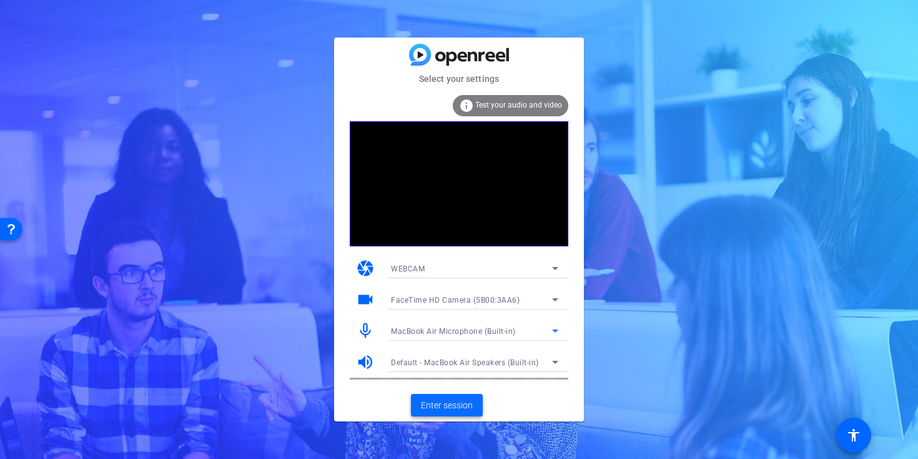
click at [468, 406] on span "Enter session" at bounding box center [447, 405] width 52 height 13
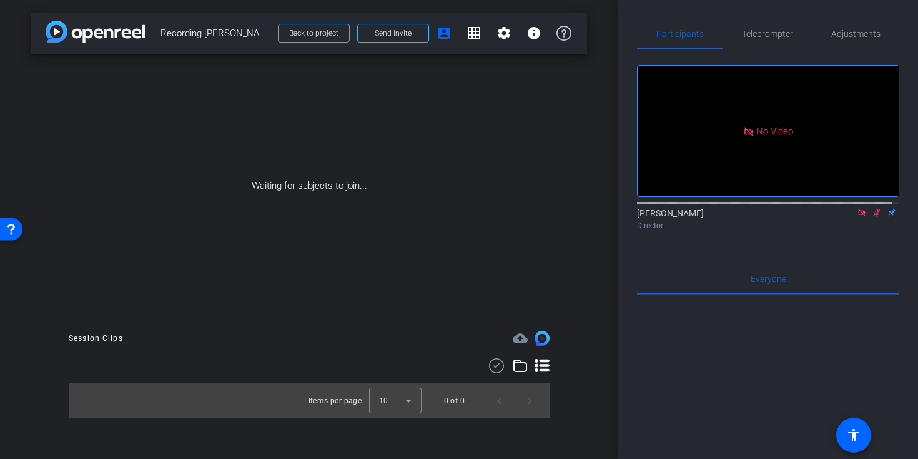
click at [858, 216] on icon at bounding box center [861, 212] width 7 height 7
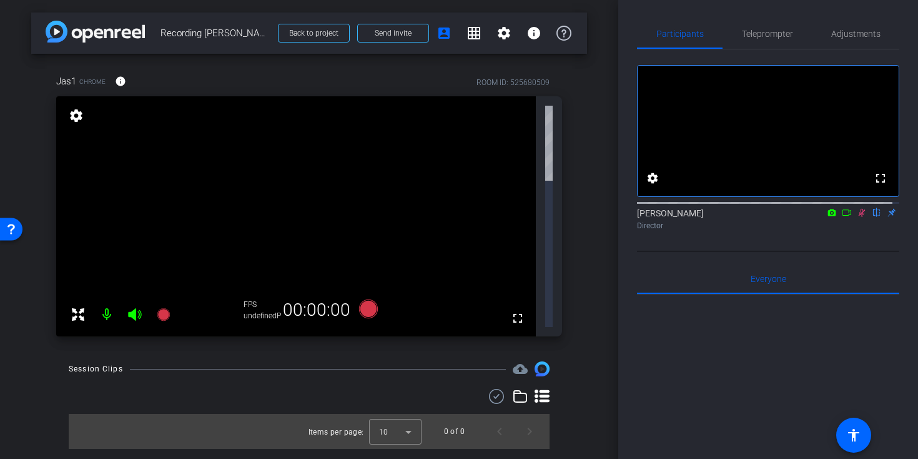
click at [855, 218] on mat-icon at bounding box center [862, 212] width 15 height 11
click at [847, 218] on mat-icon at bounding box center [847, 212] width 15 height 11
click at [872, 217] on icon at bounding box center [877, 212] width 10 height 9
click at [857, 217] on icon at bounding box center [862, 212] width 10 height 9
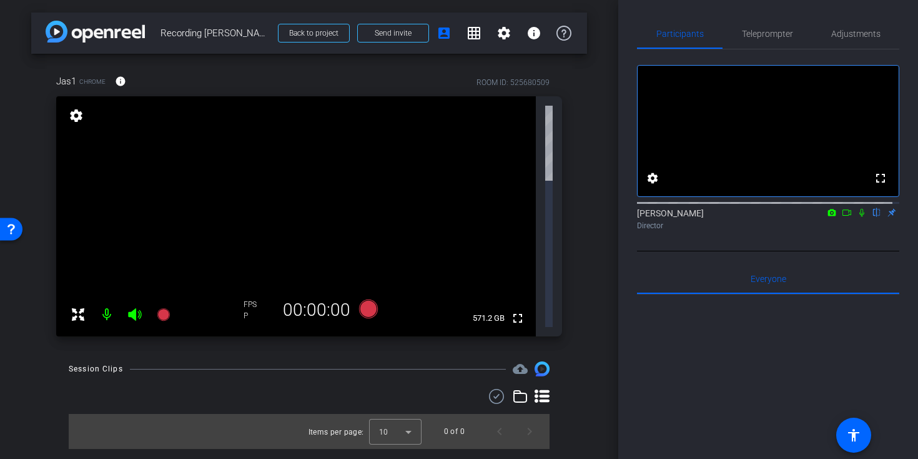
click at [71, 123] on div "settings" at bounding box center [76, 116] width 21 height 21
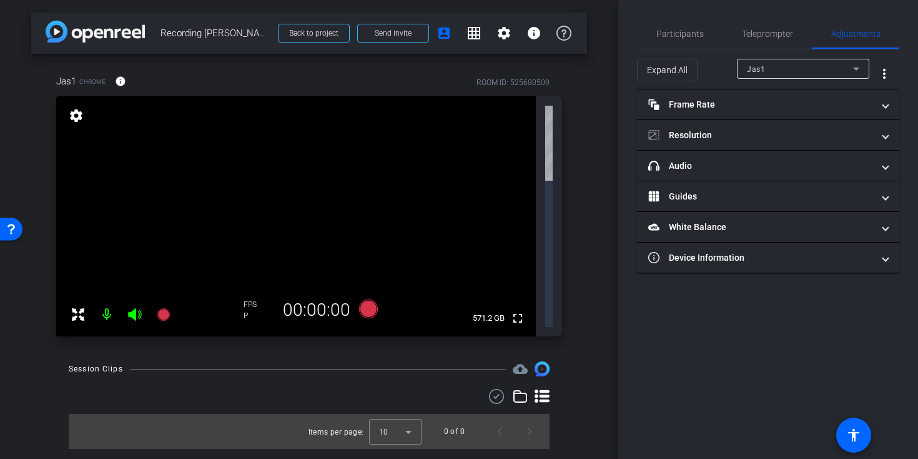
click at [72, 121] on mat-icon "settings" at bounding box center [75, 115] width 17 height 15
